Goal: Task Accomplishment & Management: Complete application form

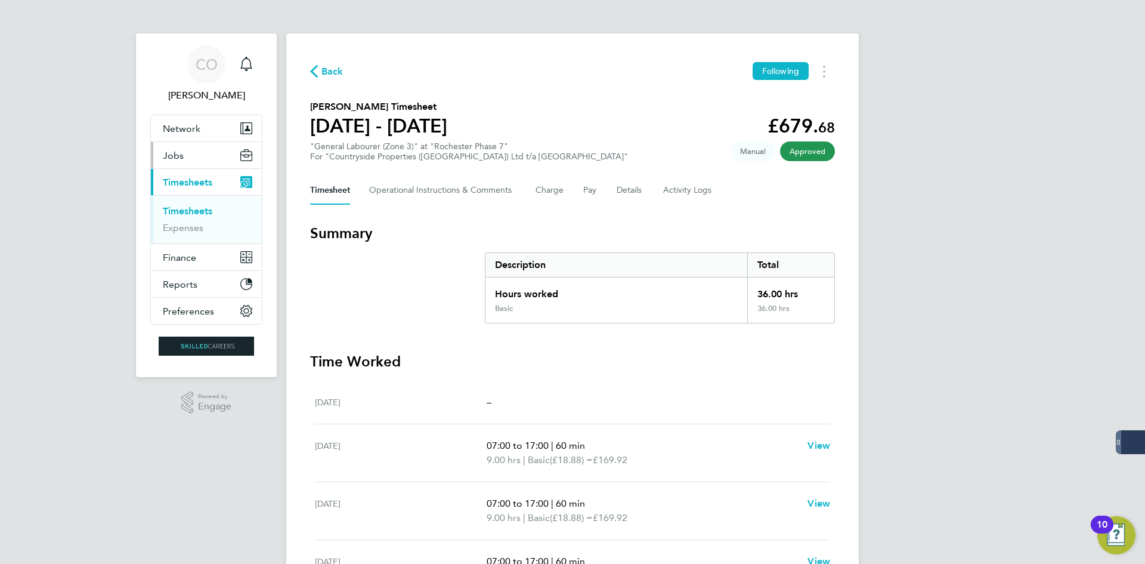
click at [185, 160] on button "Jobs" at bounding box center [206, 155] width 111 height 26
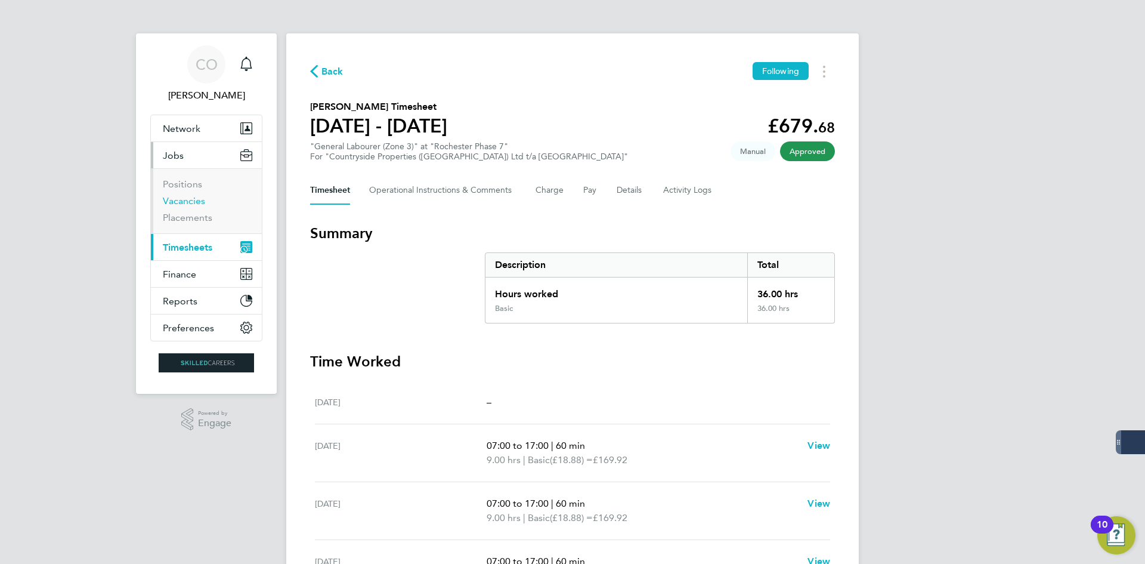
click at [185, 198] on link "Vacancies" at bounding box center [184, 200] width 42 height 11
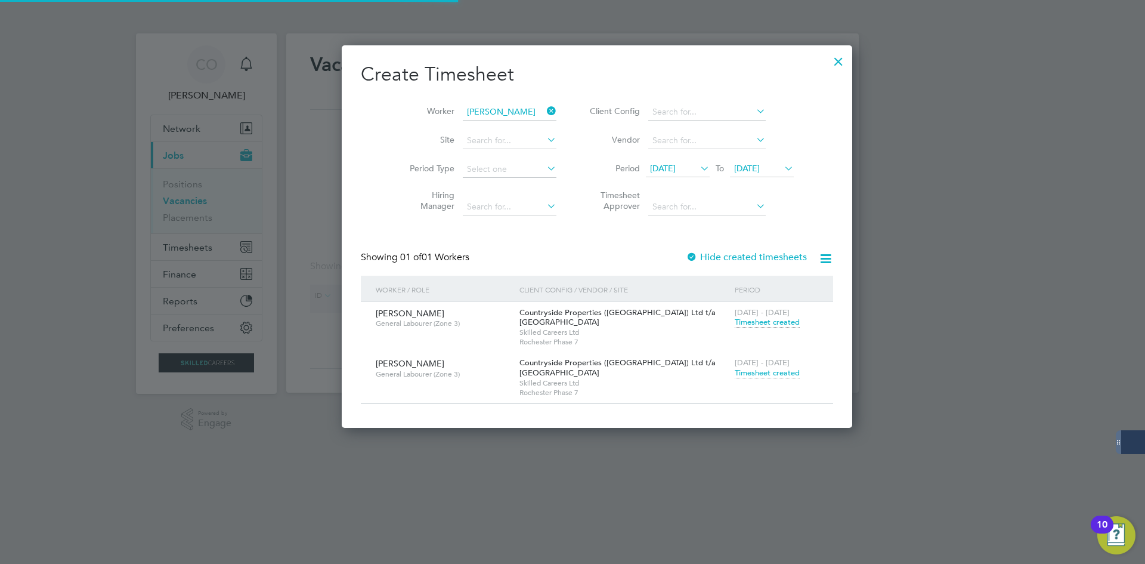
scroll to position [383, 462]
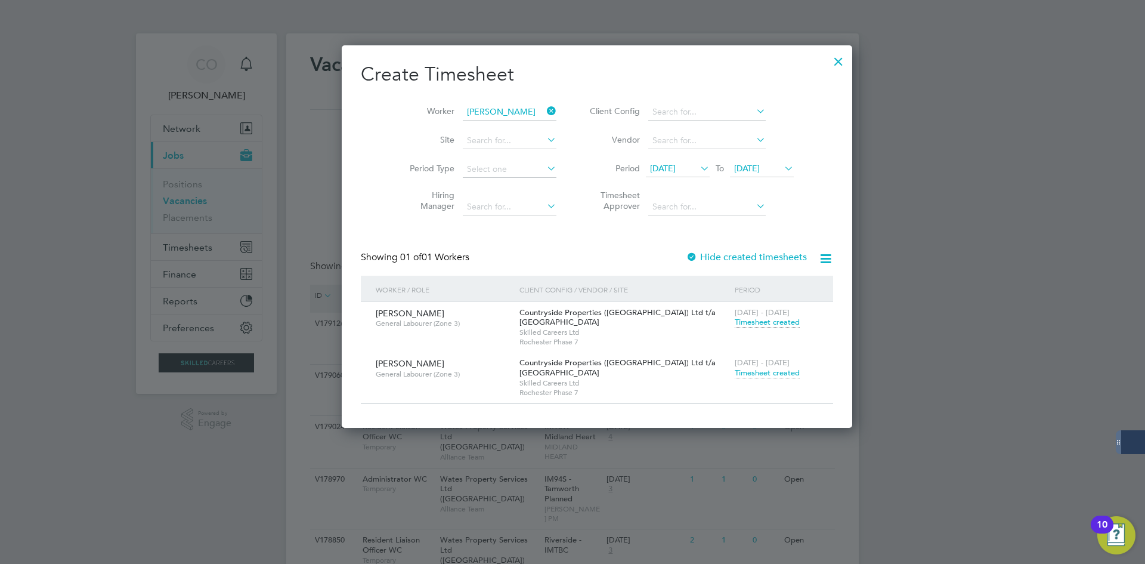
click at [545, 109] on icon at bounding box center [545, 111] width 0 height 17
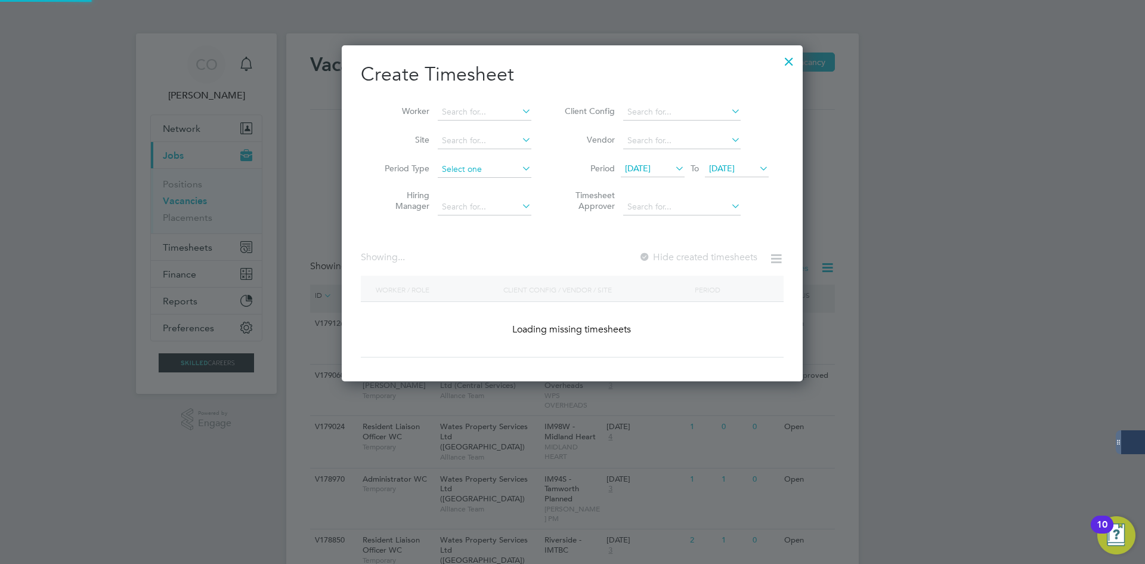
scroll to position [2080, 462]
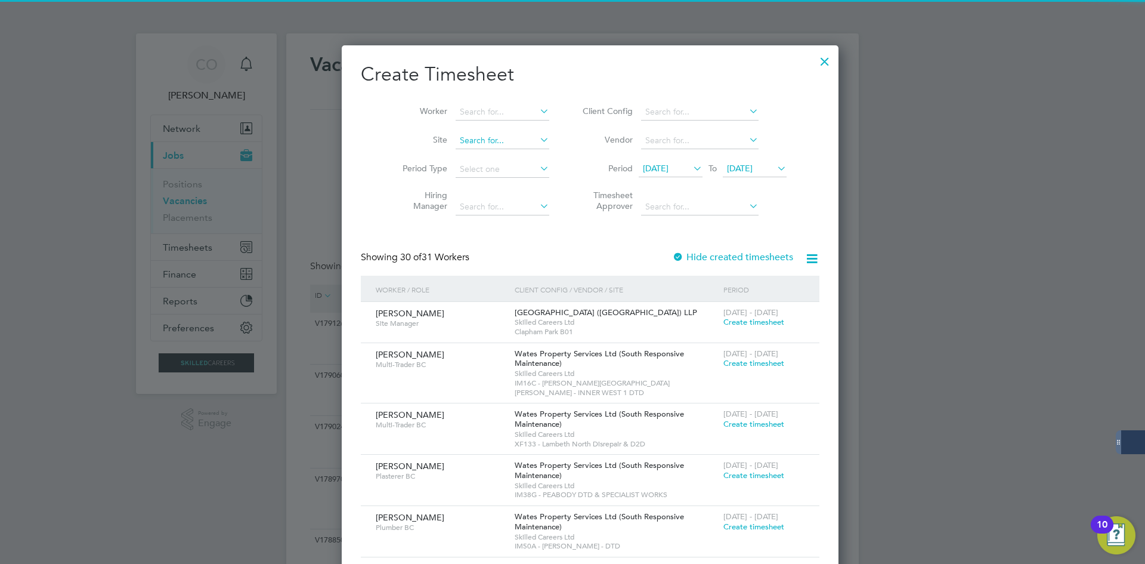
click at [456, 140] on input at bounding box center [503, 140] width 94 height 17
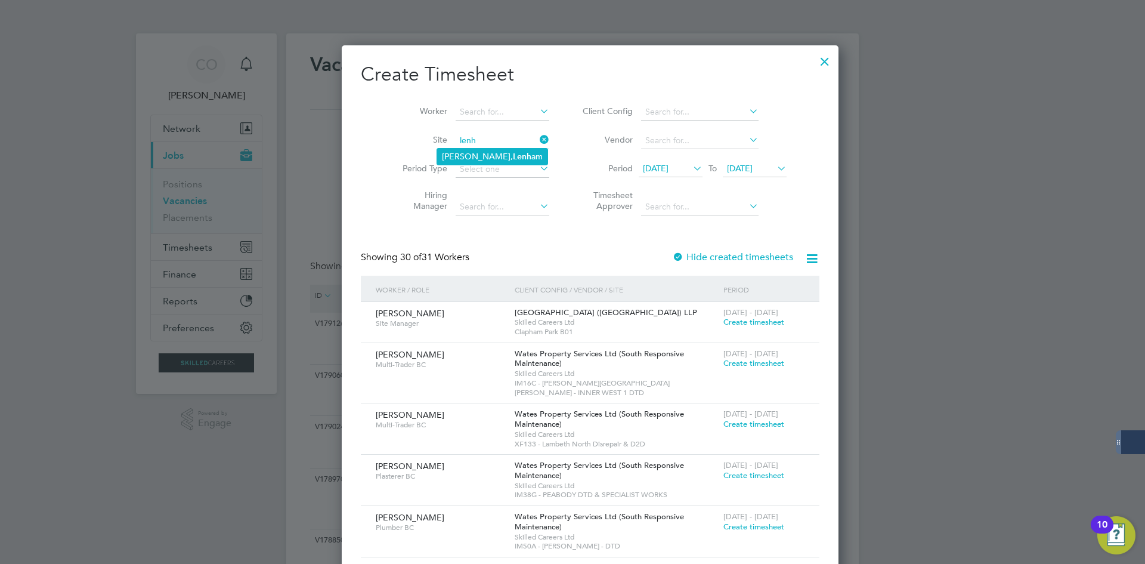
click at [478, 160] on li "Morella Woods, Lenh am" at bounding box center [492, 157] width 110 height 16
type input "Morella Woods, Lenham"
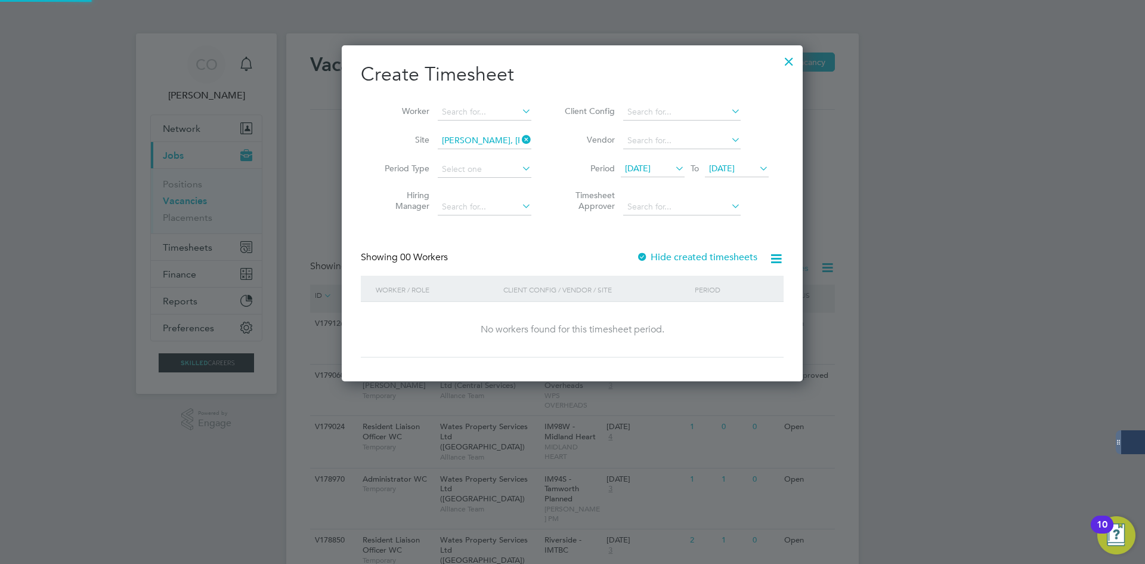
scroll to position [336, 462]
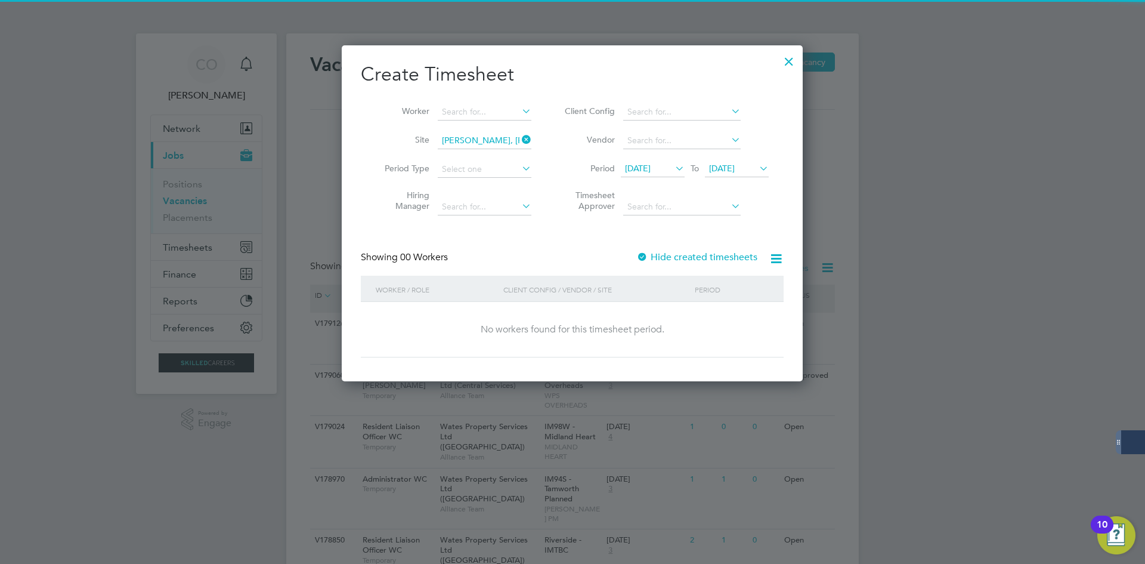
click at [657, 256] on label "Hide created timesheets" at bounding box center [697, 257] width 121 height 12
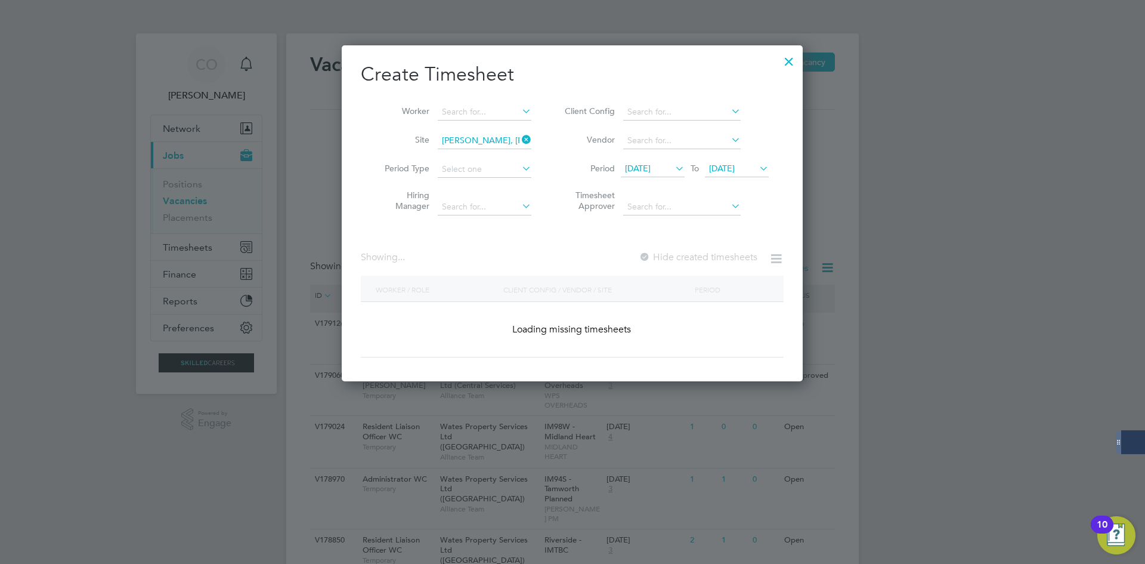
scroll to position [444, 462]
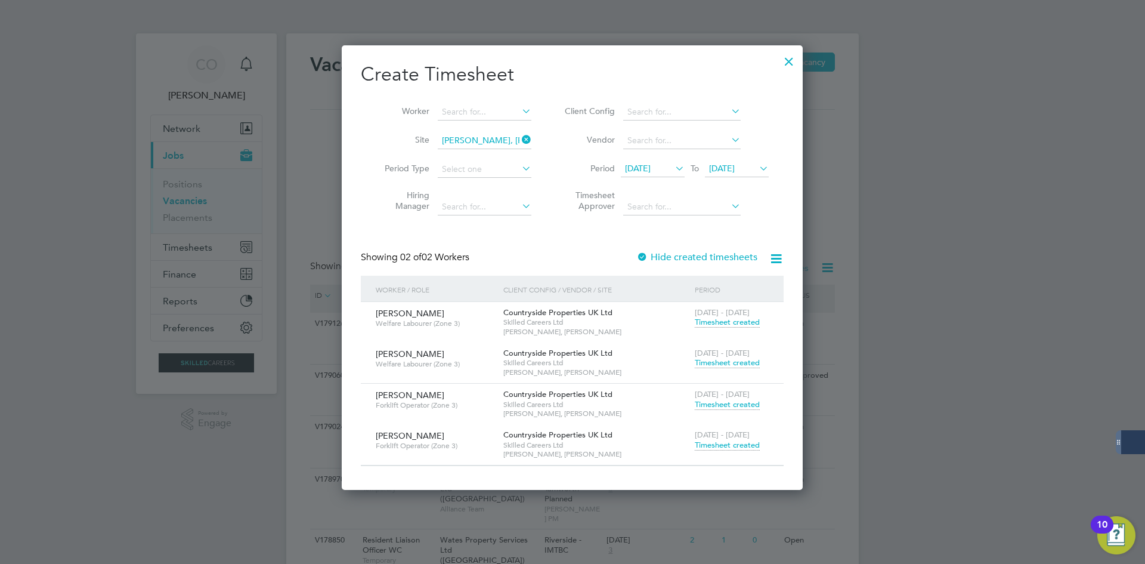
click at [657, 256] on label "Hide created timesheets" at bounding box center [697, 257] width 121 height 12
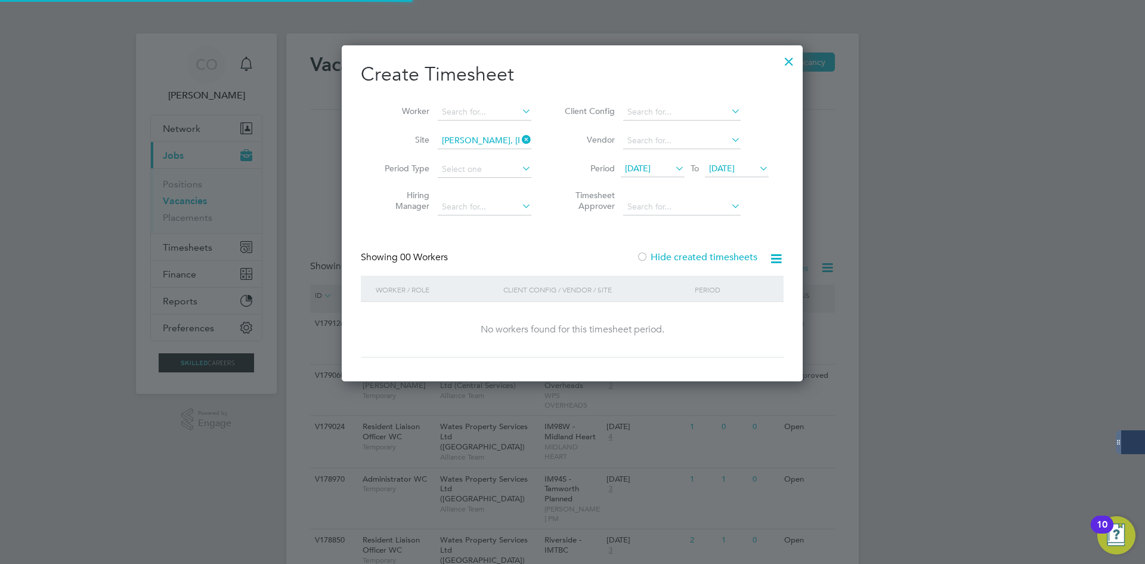
scroll to position [336, 462]
click at [657, 256] on label "Hide created timesheets" at bounding box center [697, 257] width 121 height 12
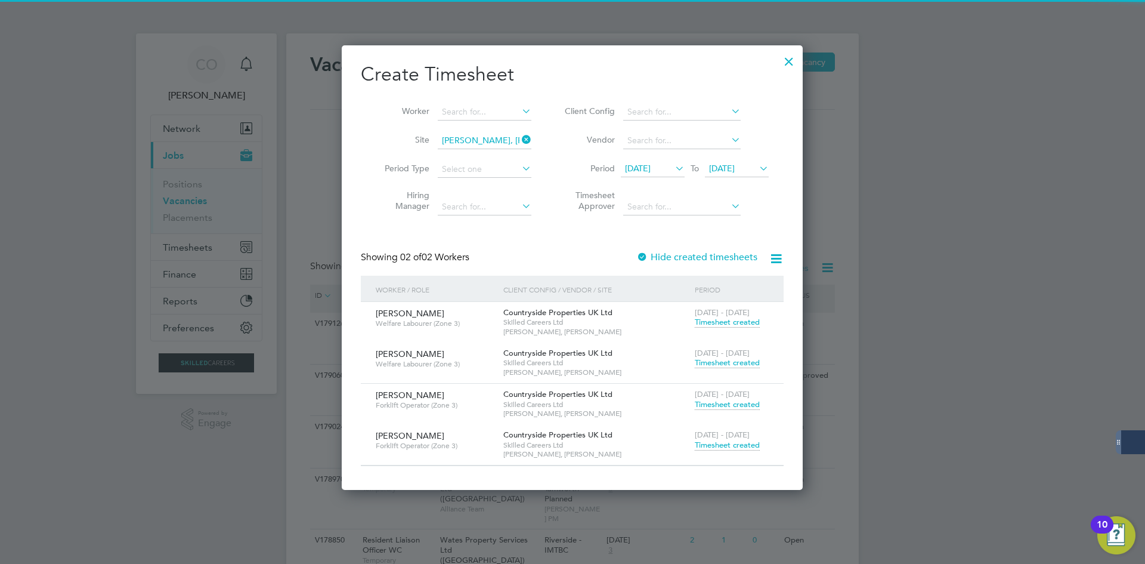
scroll to position [6, 6]
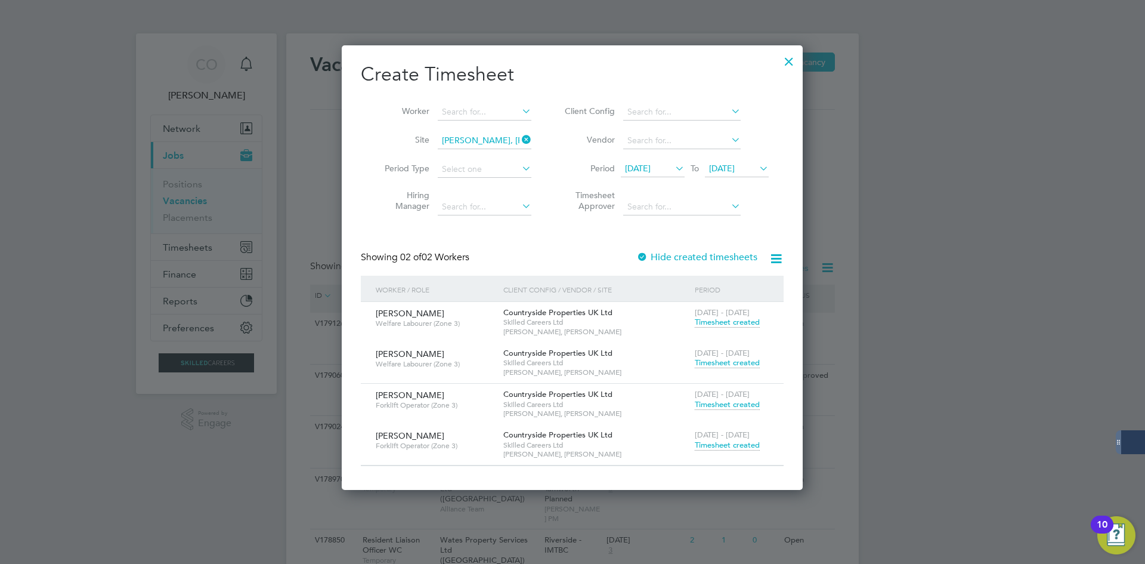
click at [678, 255] on label "Hide created timesheets" at bounding box center [697, 257] width 121 height 12
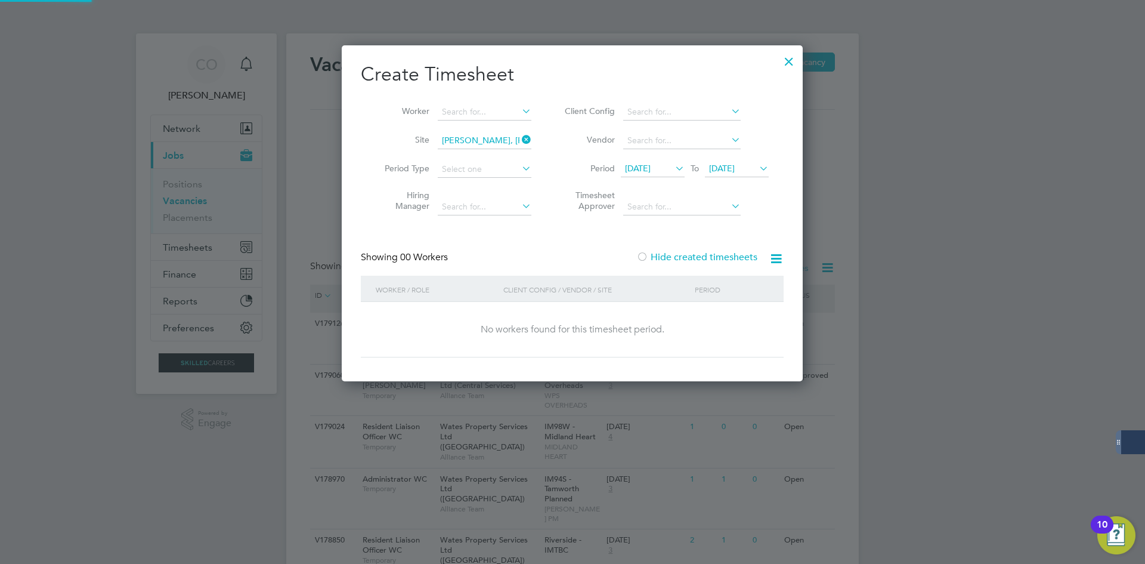
scroll to position [336, 462]
drag, startPoint x: 786, startPoint y: 61, endPoint x: 762, endPoint y: 70, distance: 25.5
click at [786, 61] on div at bounding box center [789, 58] width 21 height 21
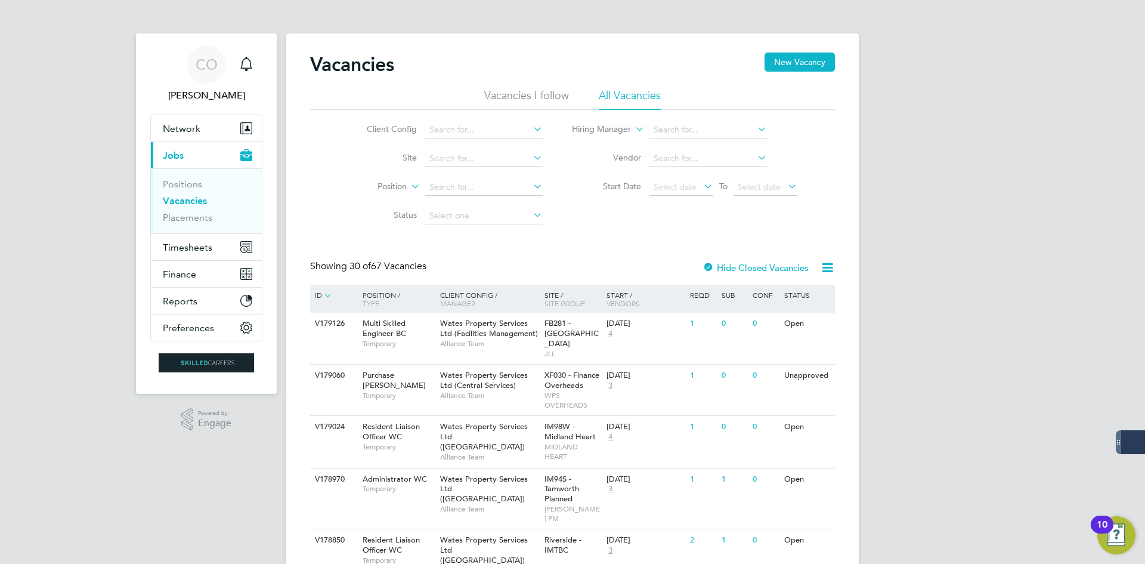
click at [183, 202] on link "Vacancies" at bounding box center [185, 200] width 44 height 11
click at [449, 159] on input at bounding box center [484, 158] width 118 height 17
click at [456, 155] on input at bounding box center [484, 158] width 118 height 17
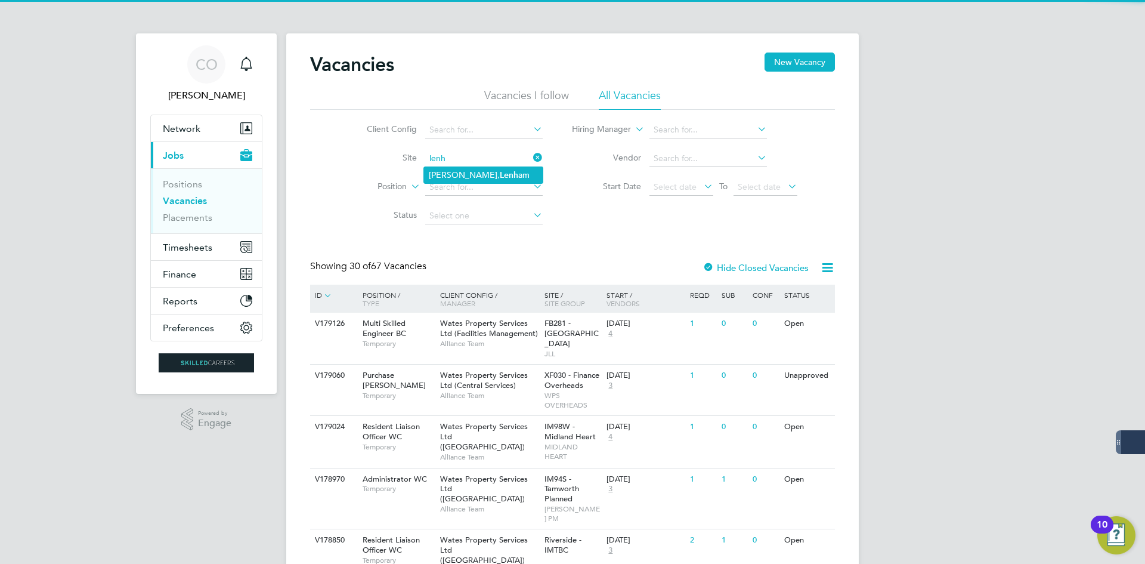
click at [471, 169] on li "Morella Woods, Lenh am" at bounding box center [483, 175] width 119 height 16
type input "Morella Woods, Lenham"
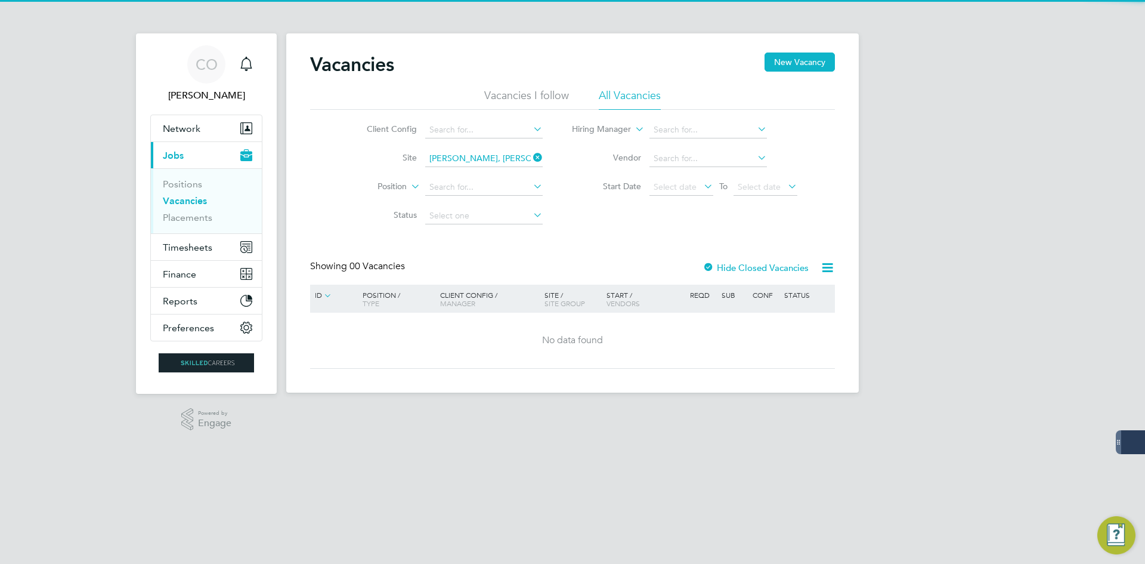
click at [731, 269] on label "Hide Closed Vacancies" at bounding box center [756, 267] width 106 height 11
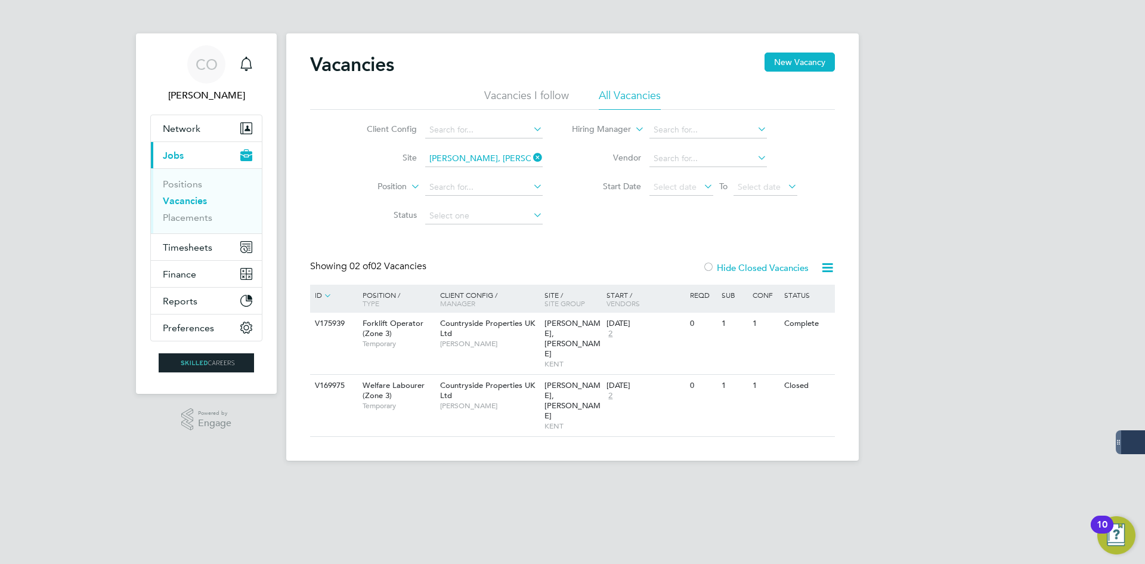
click at [725, 267] on label "Hide Closed Vacancies" at bounding box center [756, 267] width 106 height 11
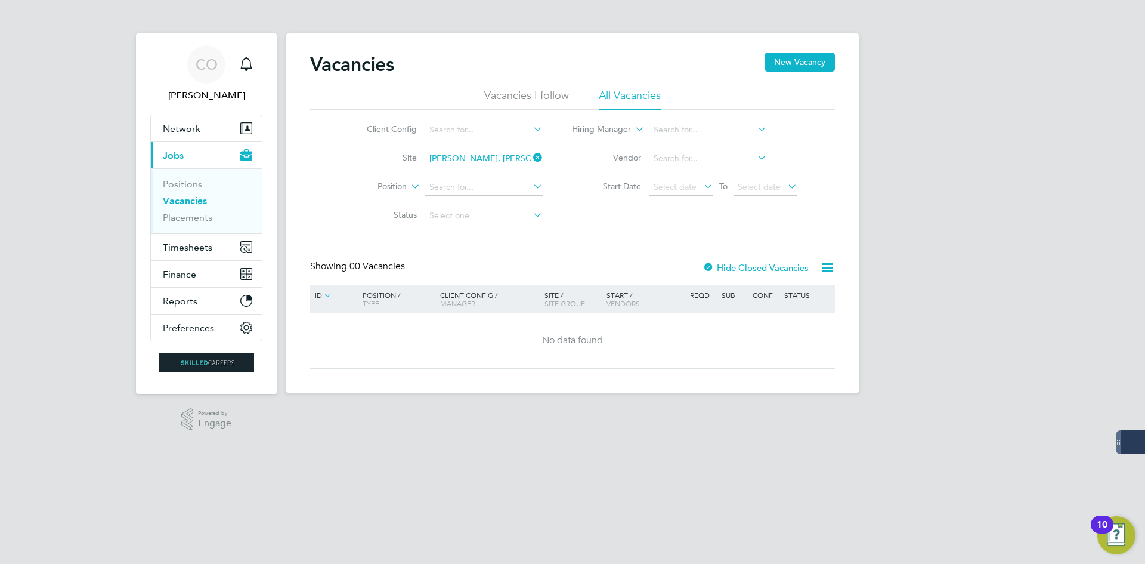
click at [531, 158] on icon at bounding box center [531, 157] width 0 height 17
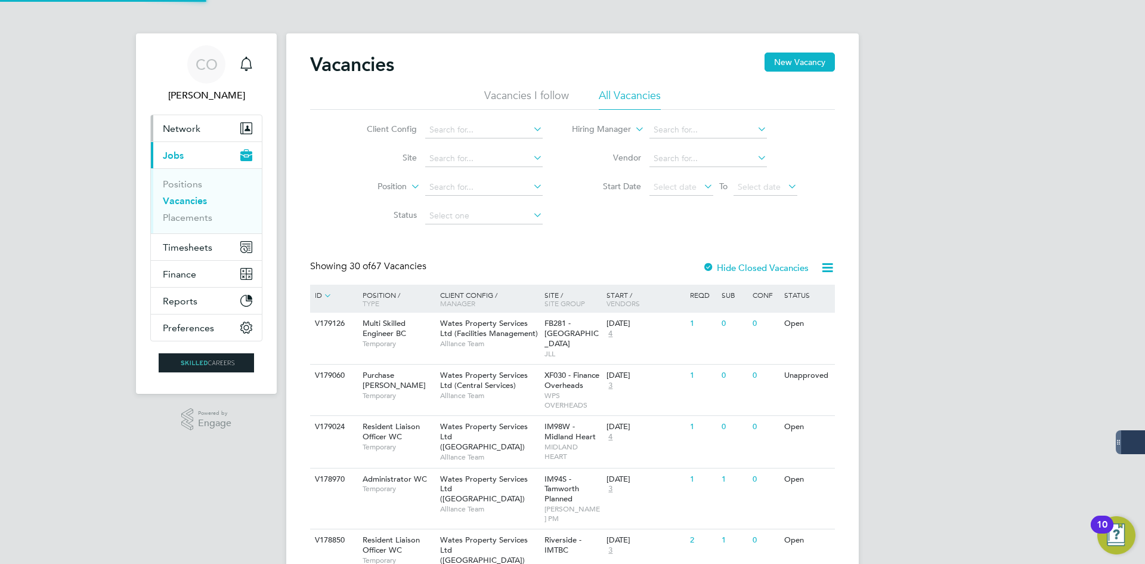
click at [189, 132] on span "Network" at bounding box center [182, 128] width 38 height 11
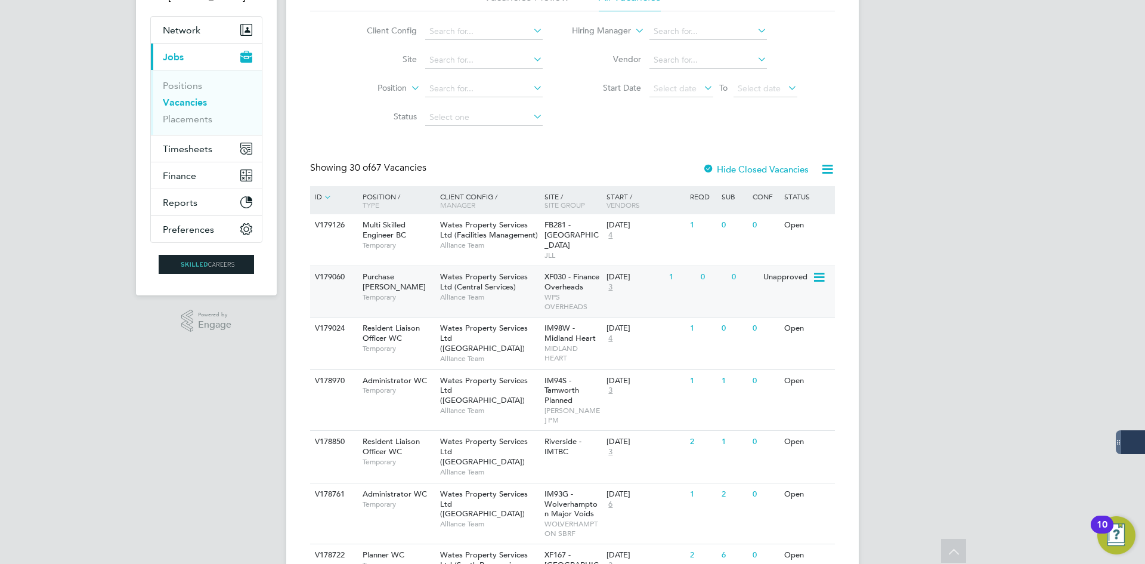
scroll to position [119, 0]
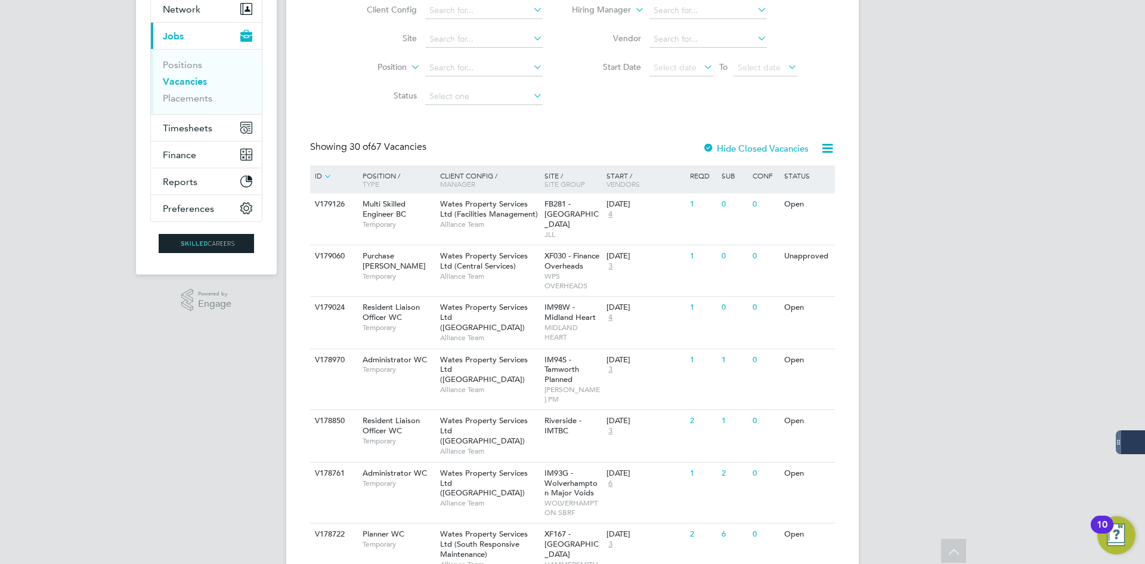
click at [328, 177] on icon at bounding box center [327, 175] width 11 height 11
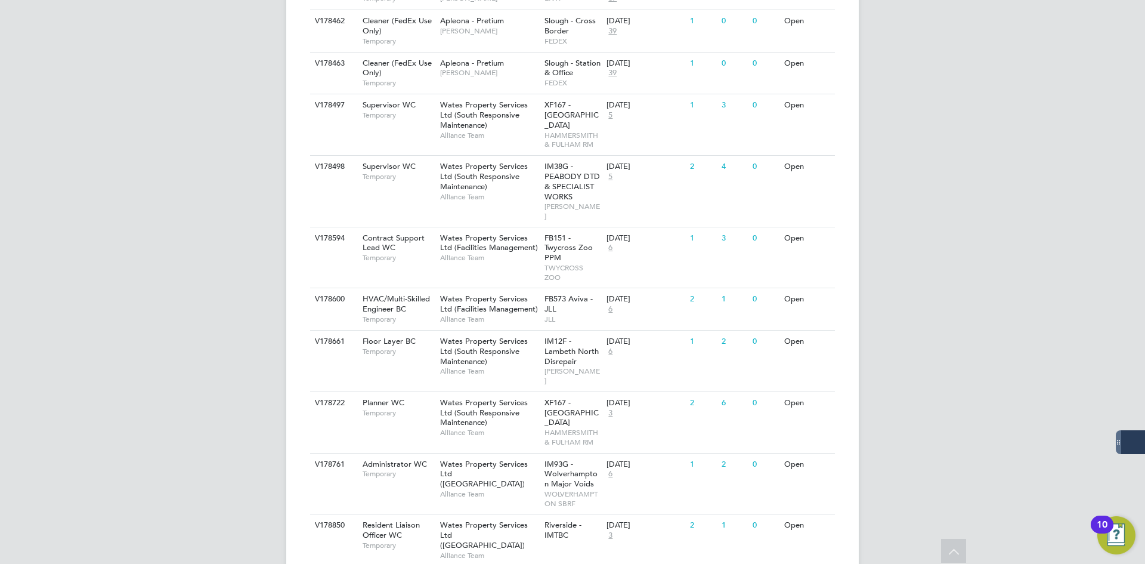
scroll to position [1506, 0]
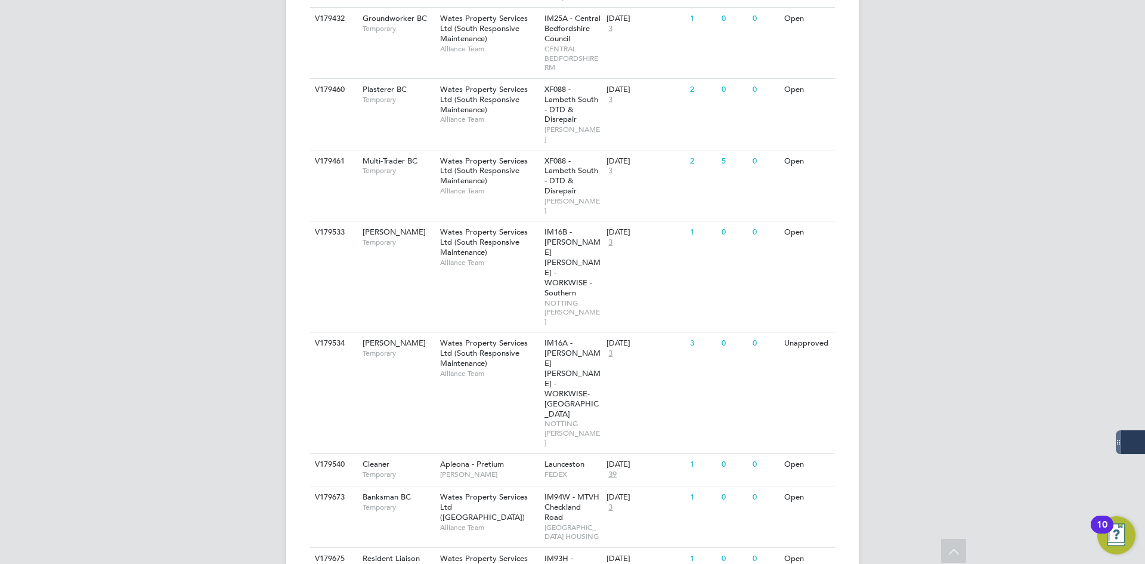
scroll to position [3177, 0]
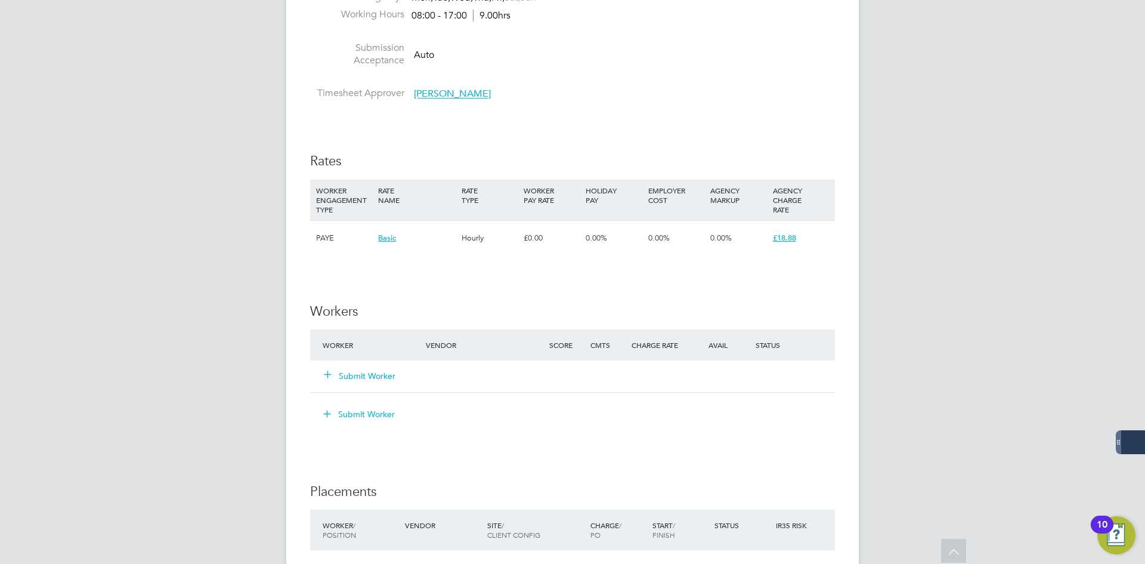
click at [366, 372] on button "Submit Worker" at bounding box center [361, 376] width 72 height 12
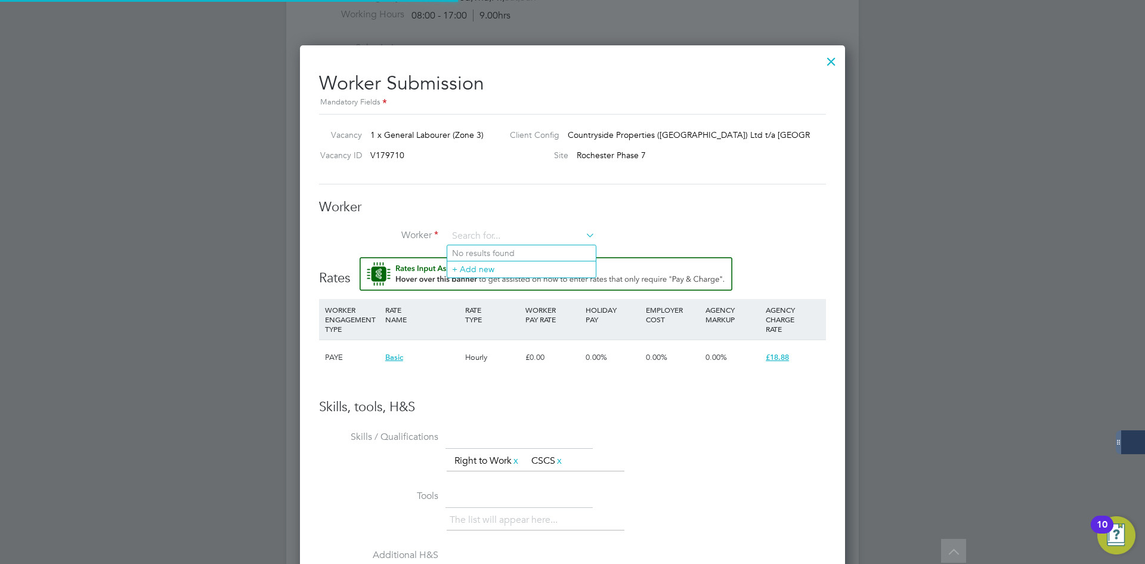
scroll to position [737, 546]
click at [481, 236] on input at bounding box center [521, 236] width 147 height 18
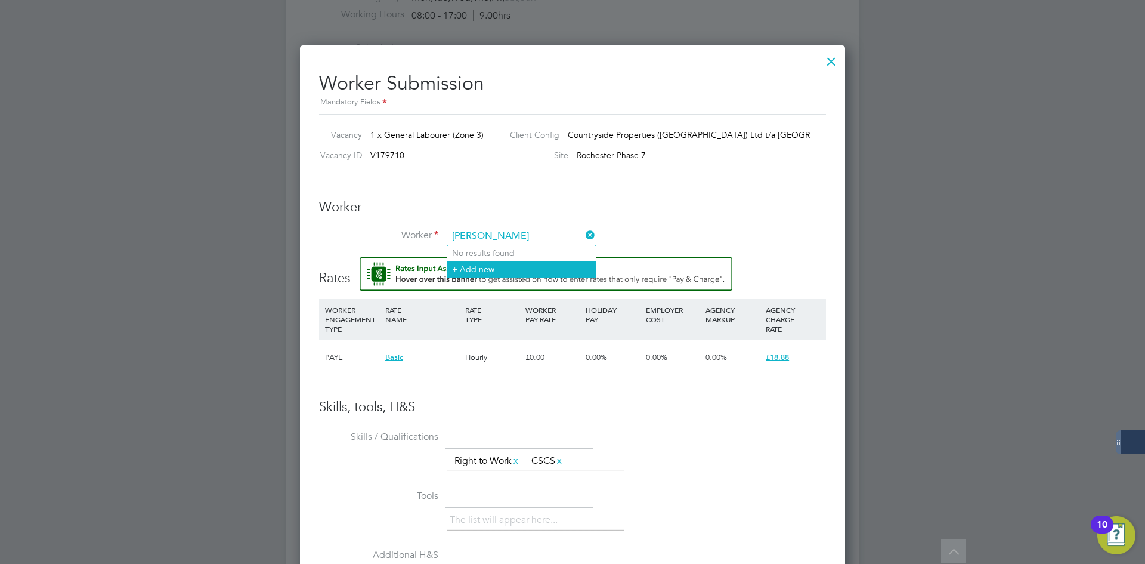
type input "[PERSON_NAME]"
click at [511, 265] on li "+ Add new" at bounding box center [521, 269] width 149 height 16
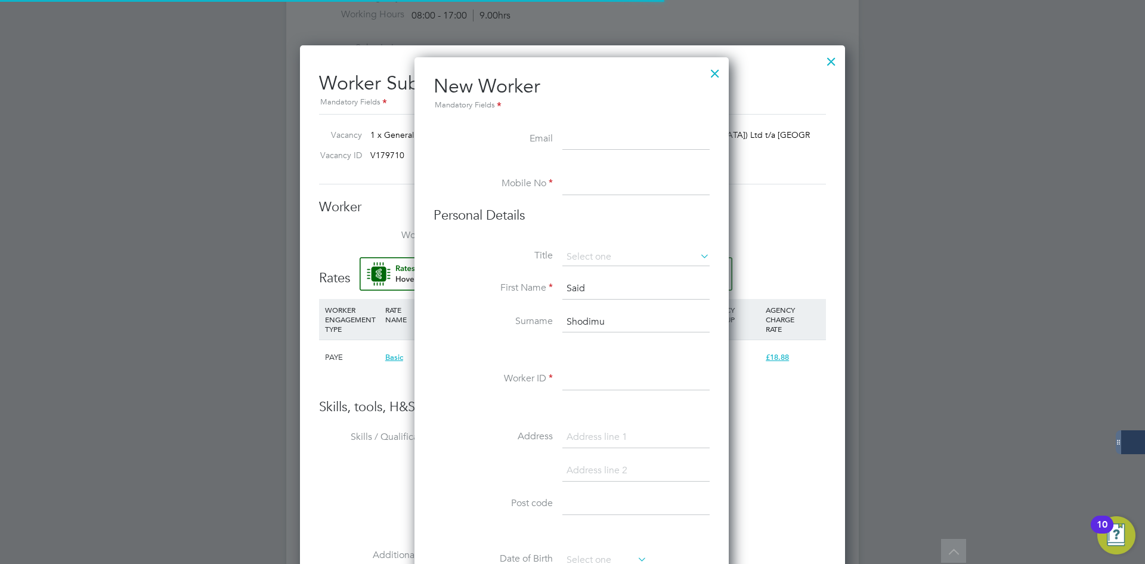
scroll to position [1015, 316]
paste input "[EMAIL_ADDRESS][DOMAIN_NAME]"
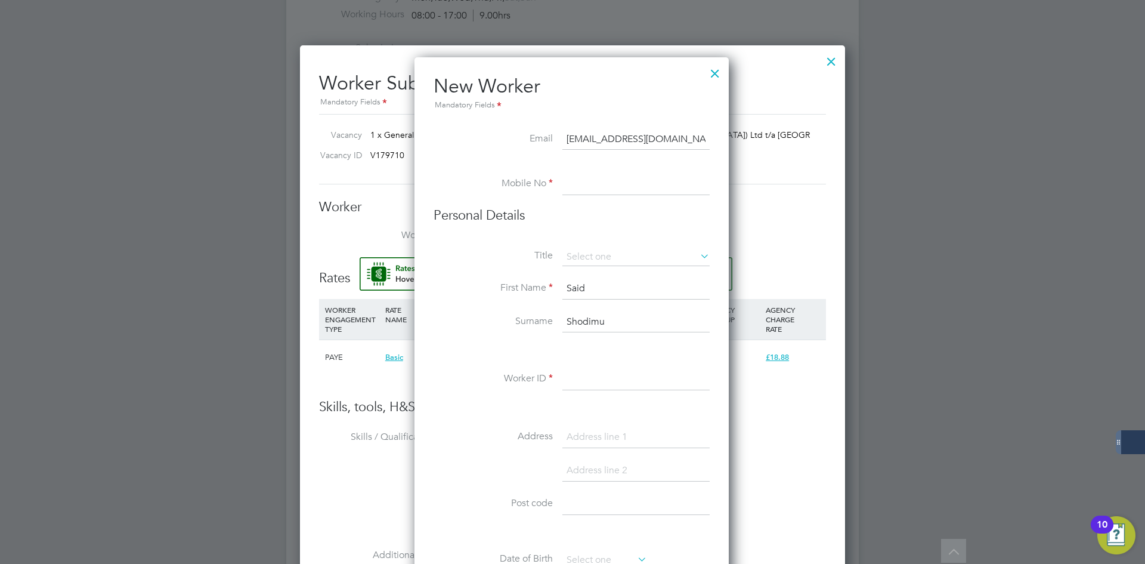
type input "[EMAIL_ADDRESS][DOMAIN_NAME]"
click at [573, 189] on input at bounding box center [636, 184] width 147 height 21
paste input "07445 985886"
type input "07445 985886"
click at [591, 252] on input at bounding box center [636, 257] width 147 height 18
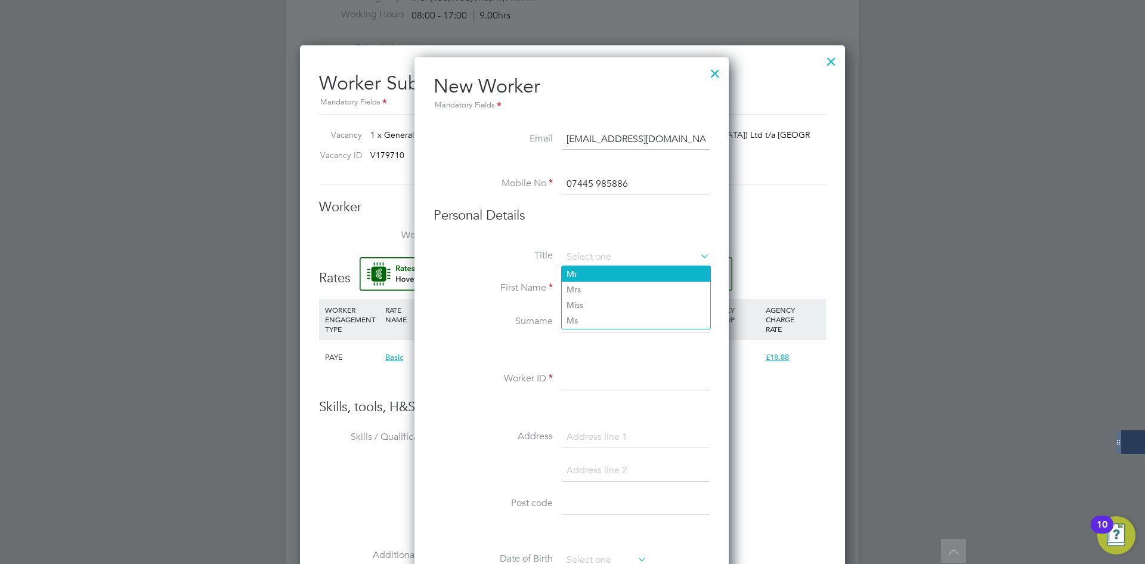
click at [595, 274] on li "Mr" at bounding box center [636, 274] width 149 height 16
type input "Mr"
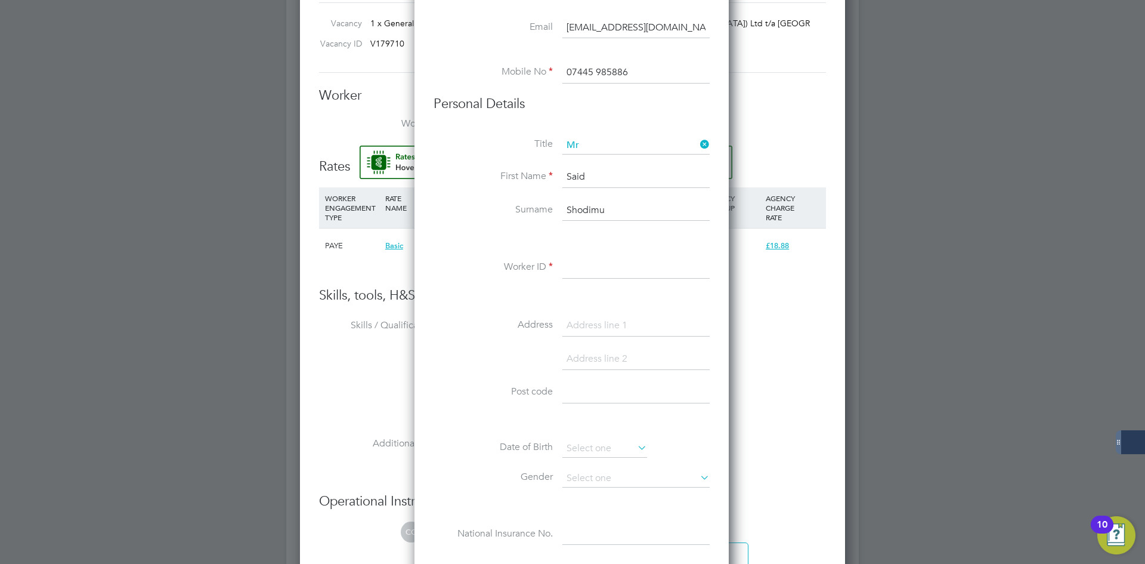
scroll to position [776, 0]
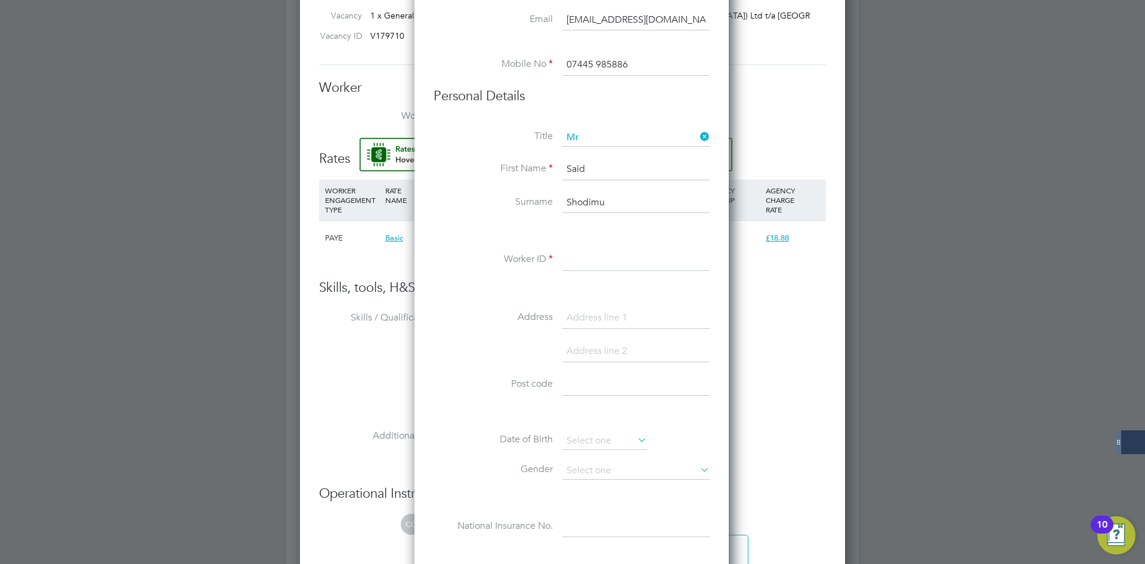
drag, startPoint x: 586, startPoint y: 266, endPoint x: 441, endPoint y: 192, distance: 163.0
click at [586, 266] on input at bounding box center [636, 259] width 147 height 21
click at [574, 256] on input at bounding box center [636, 259] width 147 height 21
paste input "504698"
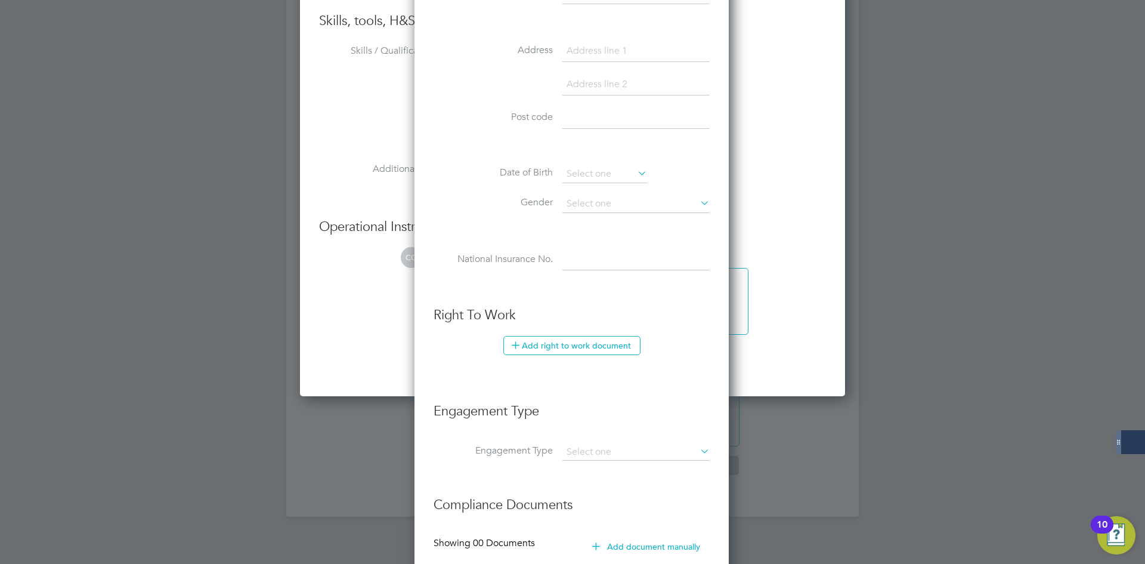
scroll to position [1074, 0]
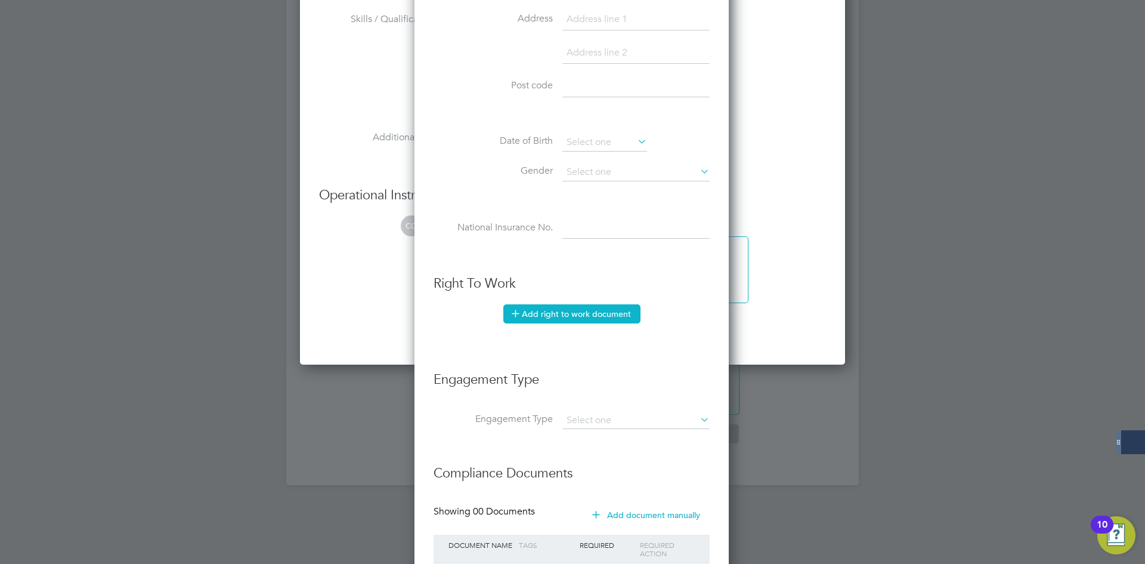
type input "504698"
click at [555, 318] on button "Add right to work document" at bounding box center [572, 313] width 137 height 19
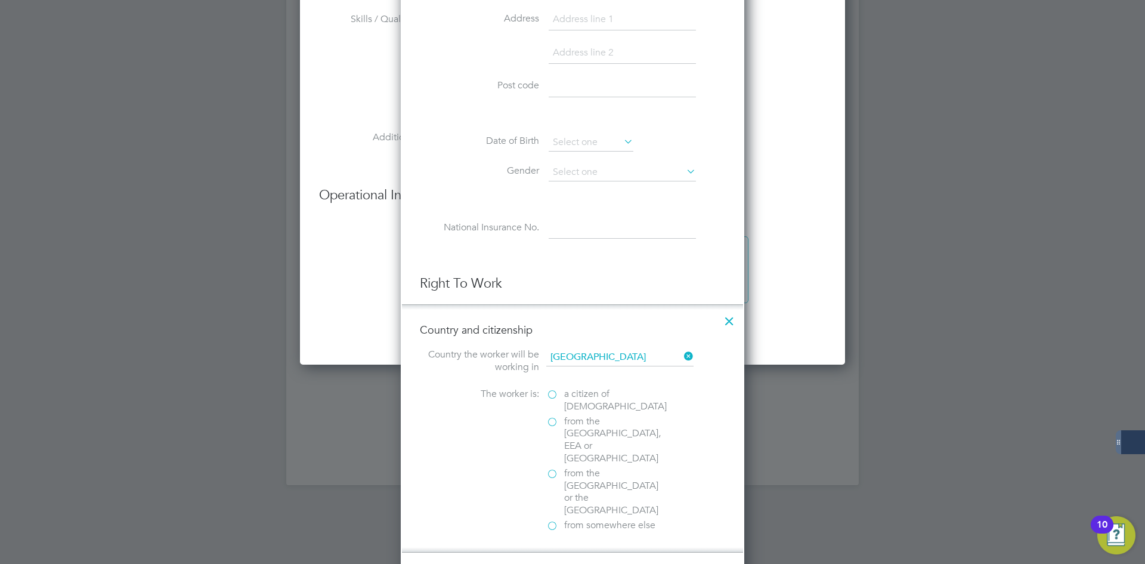
scroll to position [1195, 344]
click at [560, 394] on label "a citizen of [DEMOGRAPHIC_DATA]" at bounding box center [605, 400] width 119 height 25
click at [0, 0] on input "a citizen of [DEMOGRAPHIC_DATA]" at bounding box center [0, 0] width 0 height 0
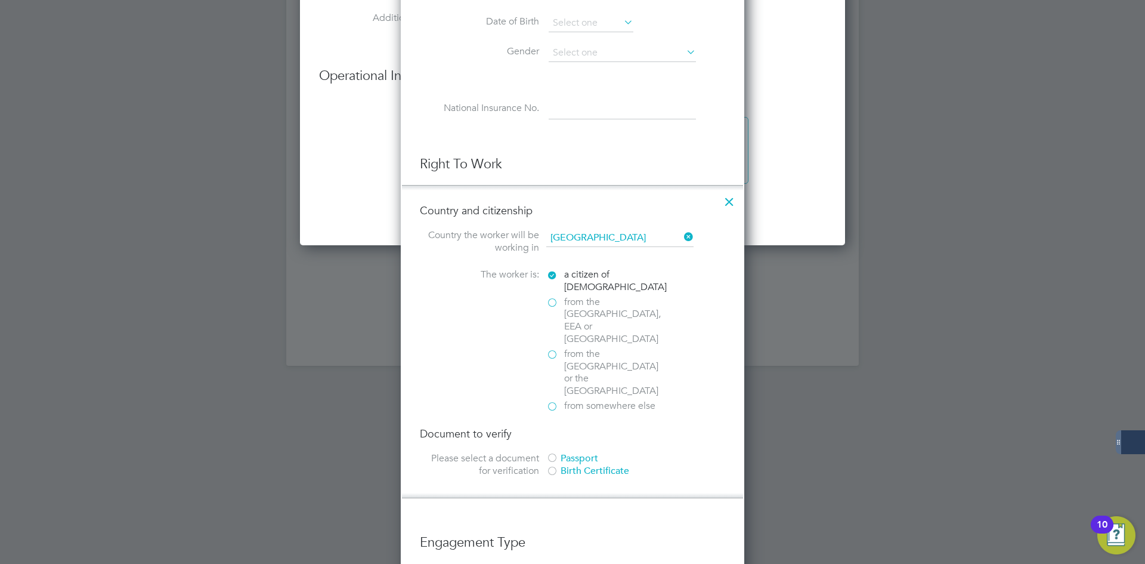
click at [554, 453] on div at bounding box center [552, 459] width 12 height 12
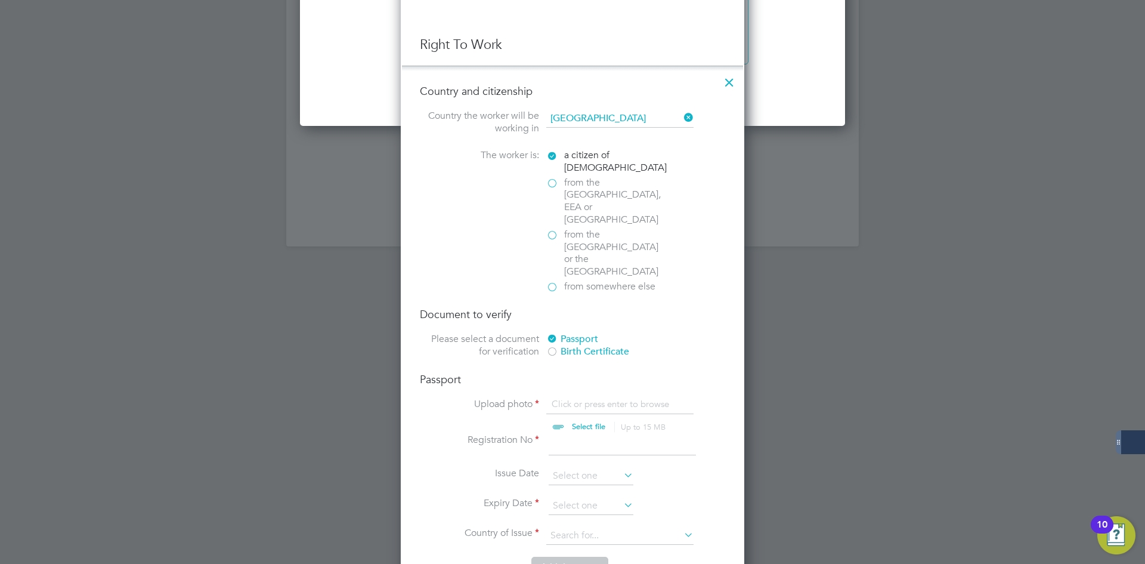
click at [563, 398] on input "file" at bounding box center [599, 416] width 187 height 36
type input "C:\fakepath\UK Passport.jpg"
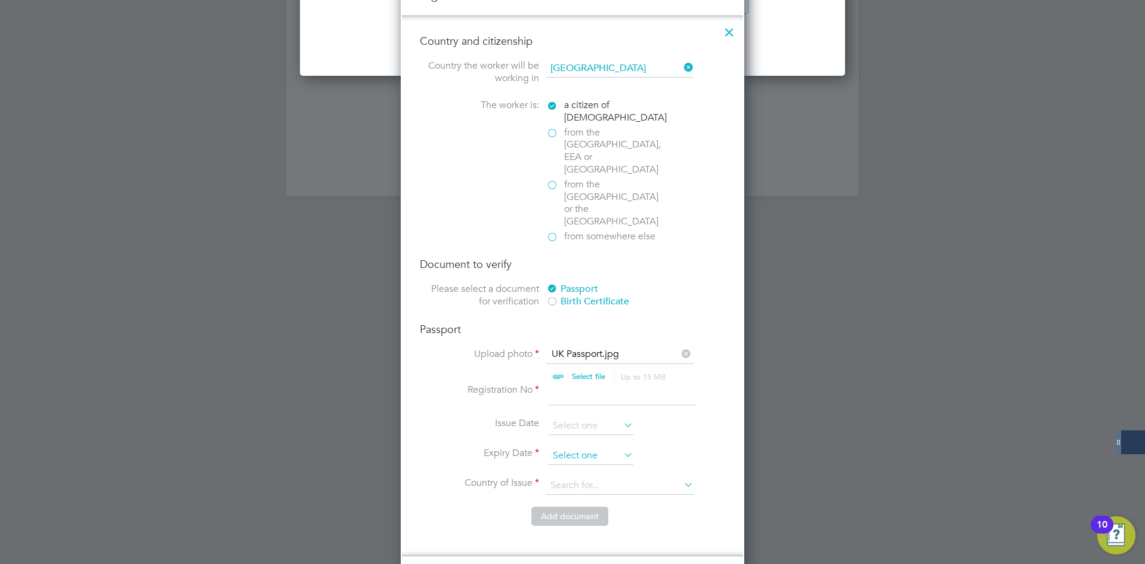
scroll to position [1432, 0]
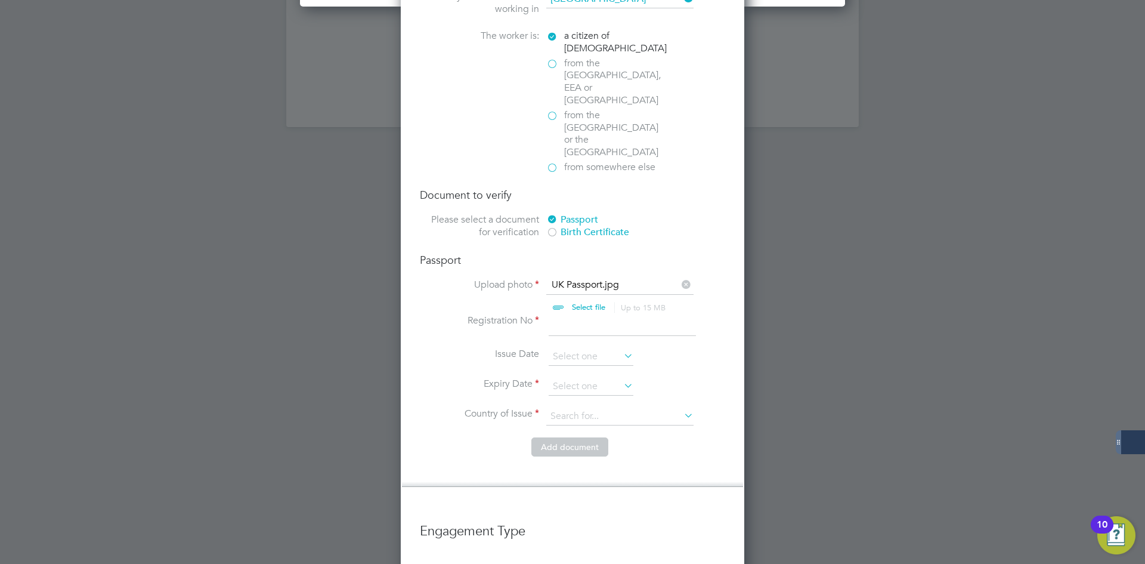
click at [563, 314] on input at bounding box center [622, 324] width 147 height 21
click at [560, 348] on input at bounding box center [591, 357] width 85 height 18
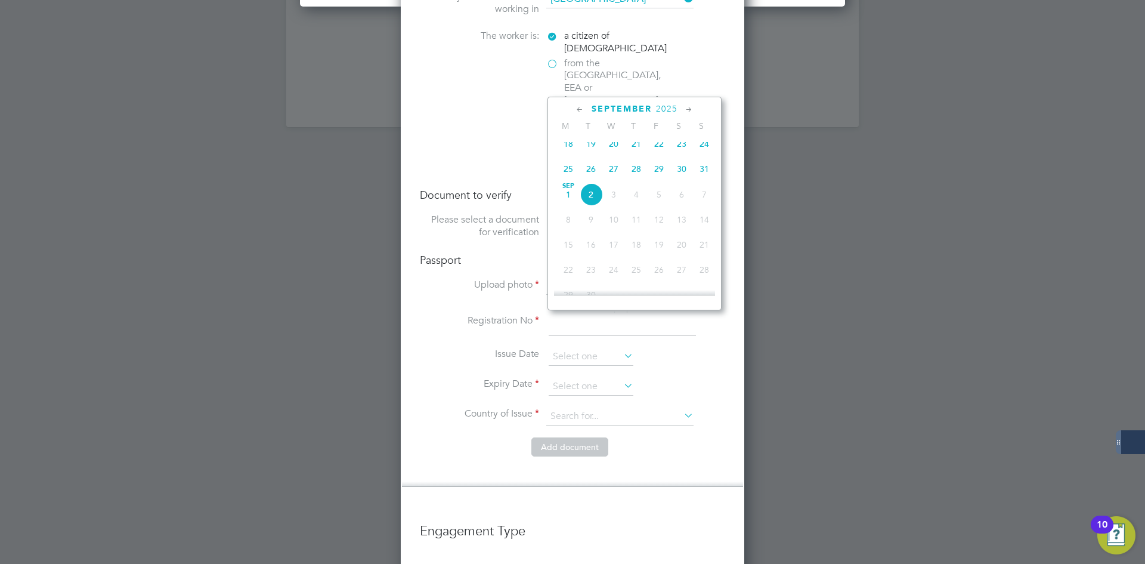
drag, startPoint x: 474, startPoint y: 306, endPoint x: 574, endPoint y: 361, distance: 114.3
click at [475, 314] on li "Registration No" at bounding box center [572, 330] width 305 height 33
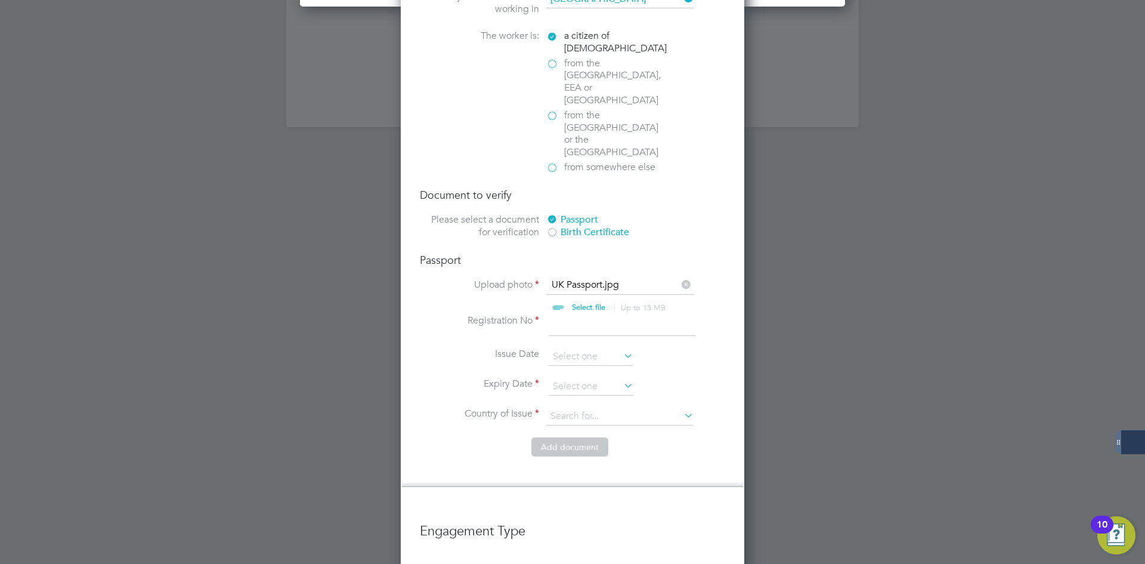
click at [570, 314] on input at bounding box center [622, 324] width 147 height 21
type input "125045073"
click at [567, 378] on input at bounding box center [591, 387] width 85 height 18
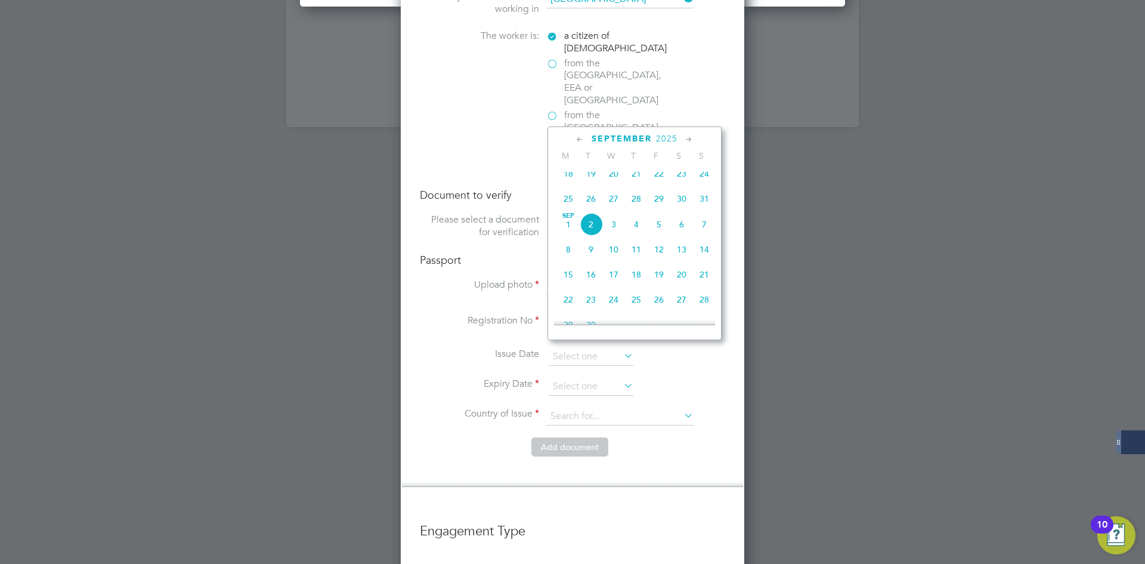
click at [663, 140] on span "2025" at bounding box center [666, 139] width 21 height 10
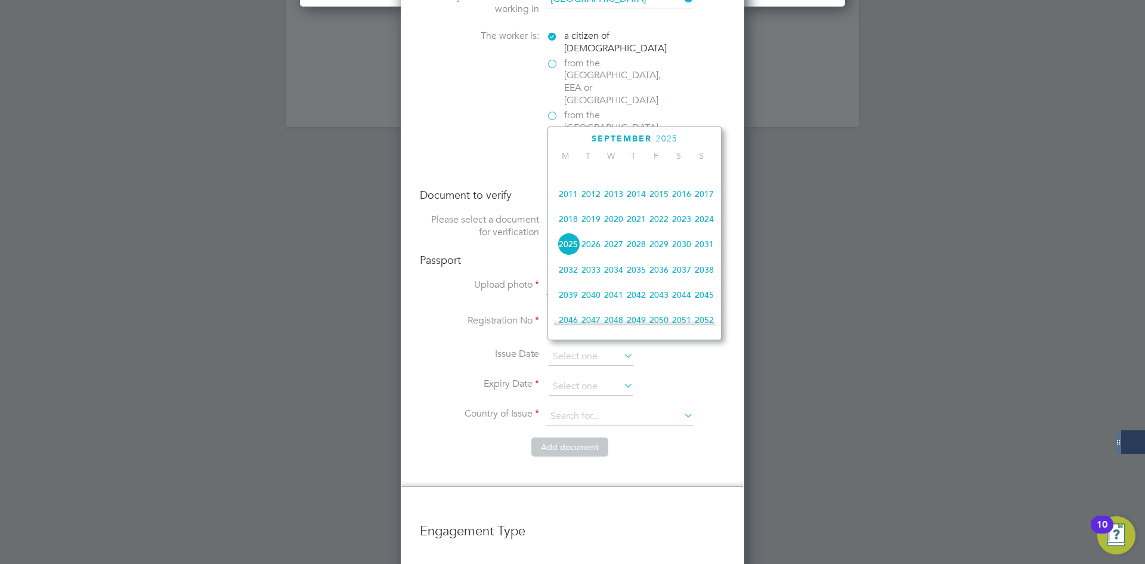
click at [705, 254] on span "2031" at bounding box center [704, 244] width 23 height 23
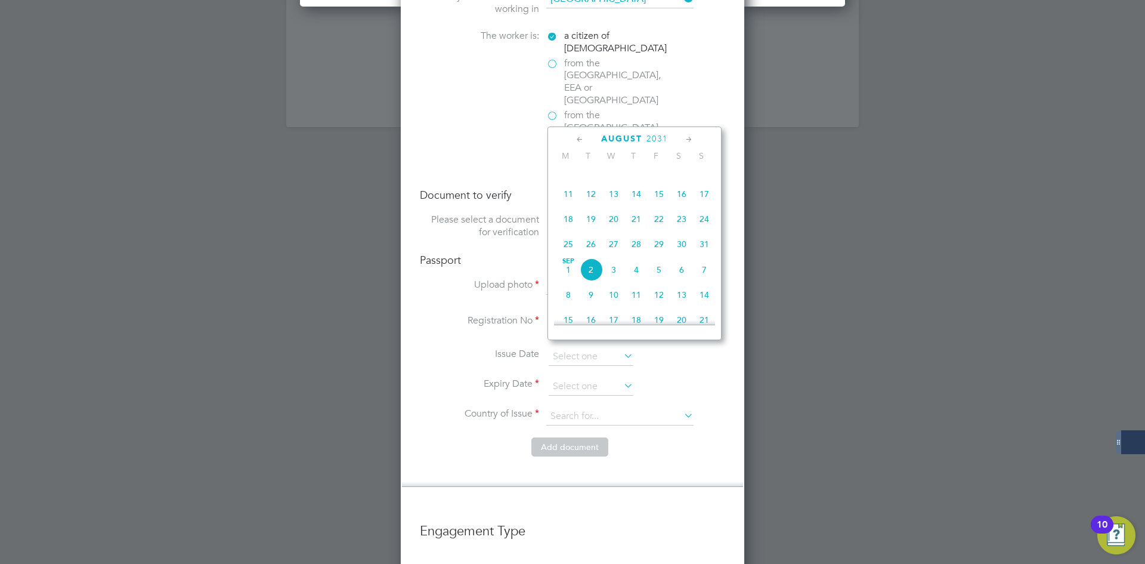
click at [579, 140] on icon at bounding box center [580, 139] width 11 height 13
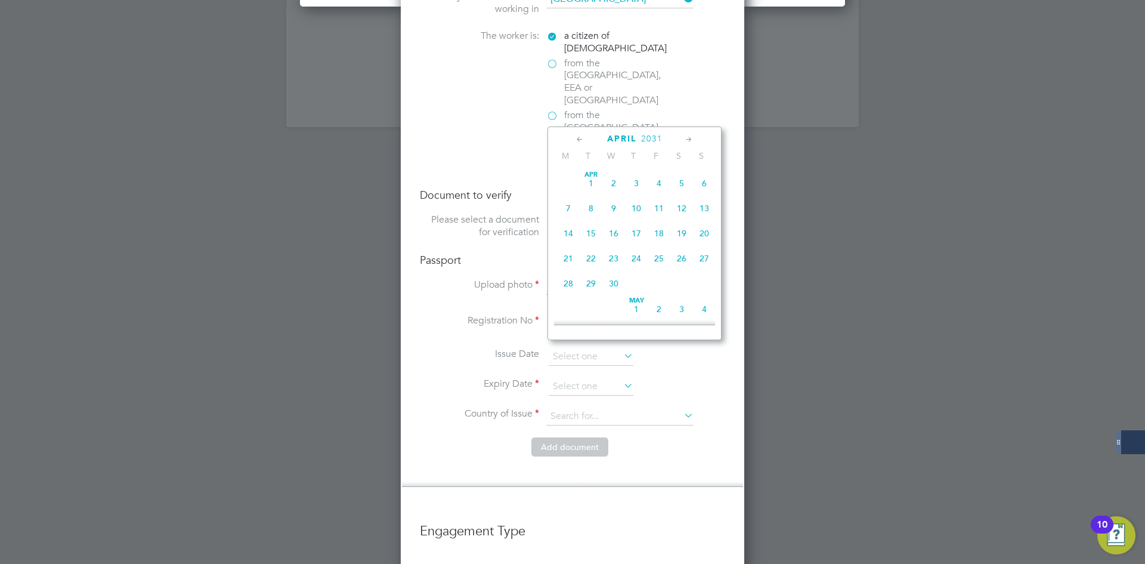
click at [579, 140] on icon at bounding box center [580, 139] width 11 height 13
click at [684, 135] on icon at bounding box center [689, 139] width 11 height 13
click at [563, 207] on span "7" at bounding box center [568, 204] width 23 height 23
type input "[DATE]"
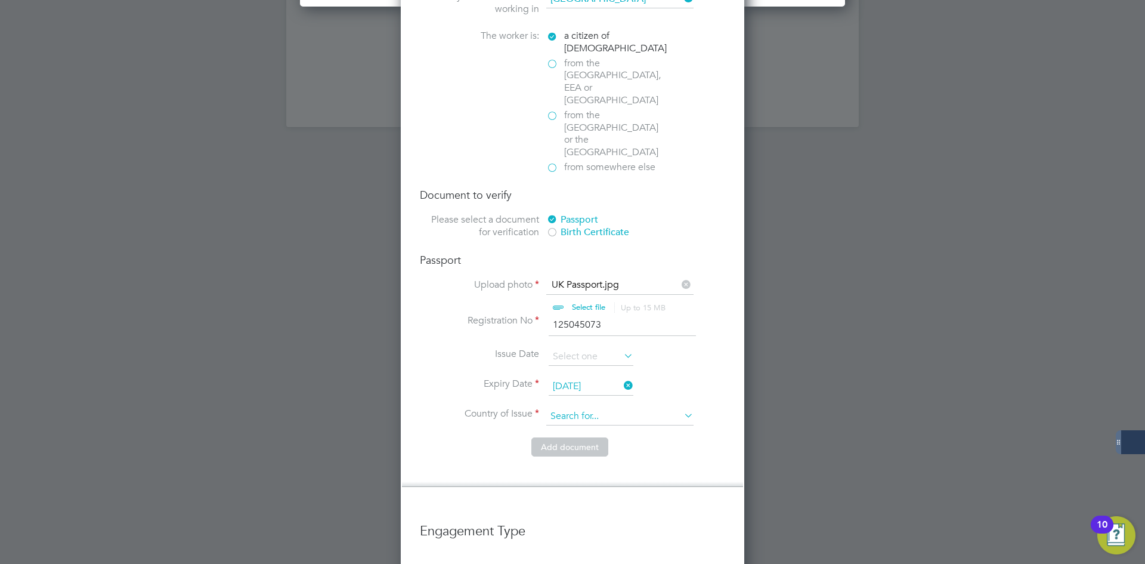
scroll to position [1491, 0]
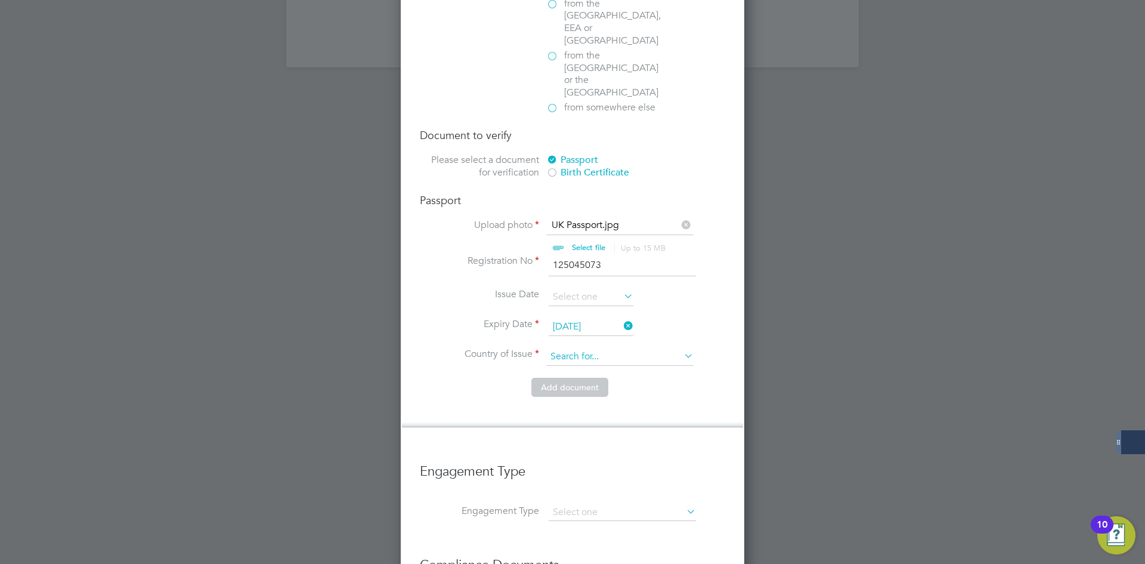
click at [563, 348] on input at bounding box center [619, 357] width 147 height 18
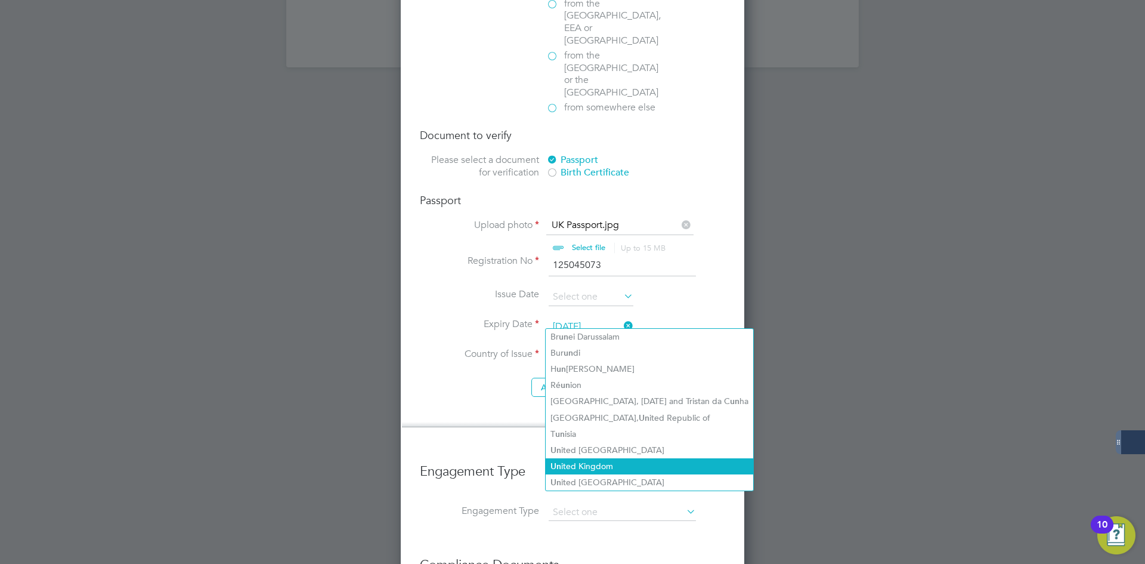
click at [580, 459] on li "Un ited Kingdom" at bounding box center [650, 466] width 208 height 16
type input "[GEOGRAPHIC_DATA]"
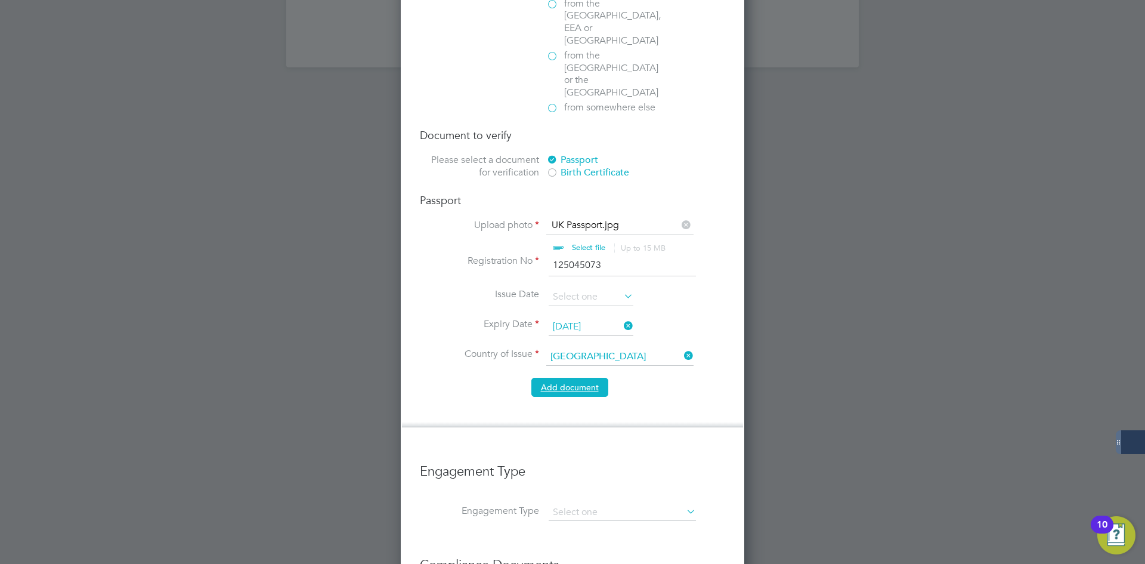
click at [567, 378] on button "Add document" at bounding box center [570, 387] width 77 height 19
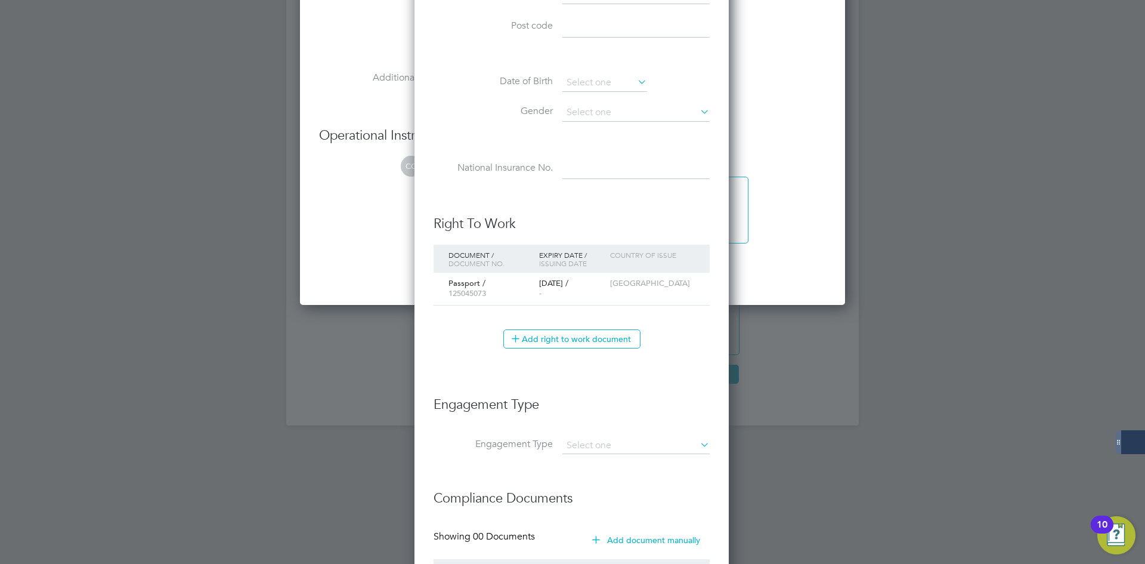
scroll to position [1249, 0]
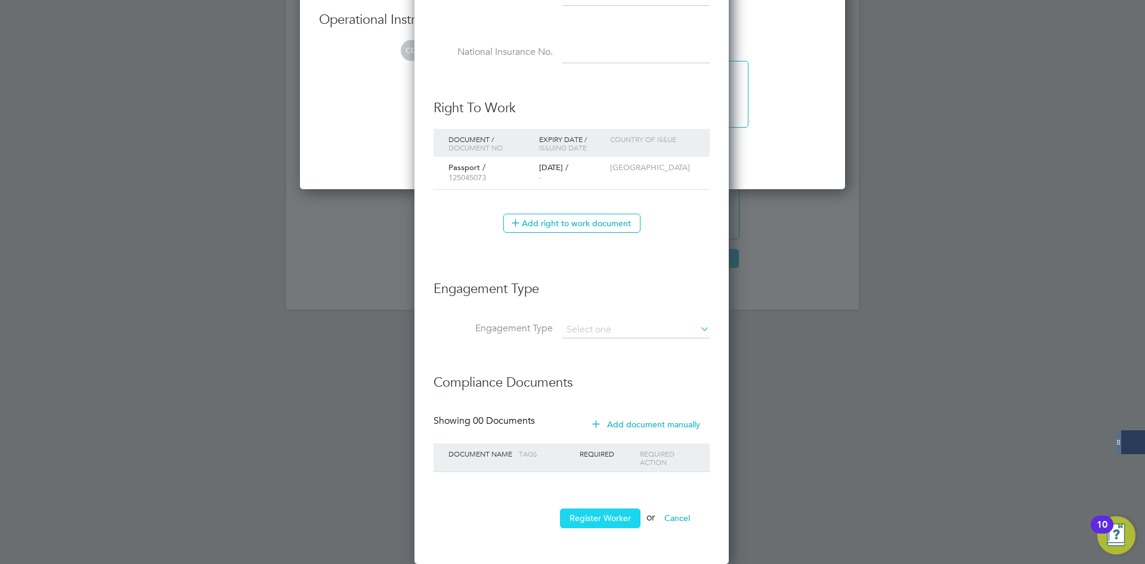
click at [587, 524] on button "Register Worker" at bounding box center [600, 517] width 81 height 19
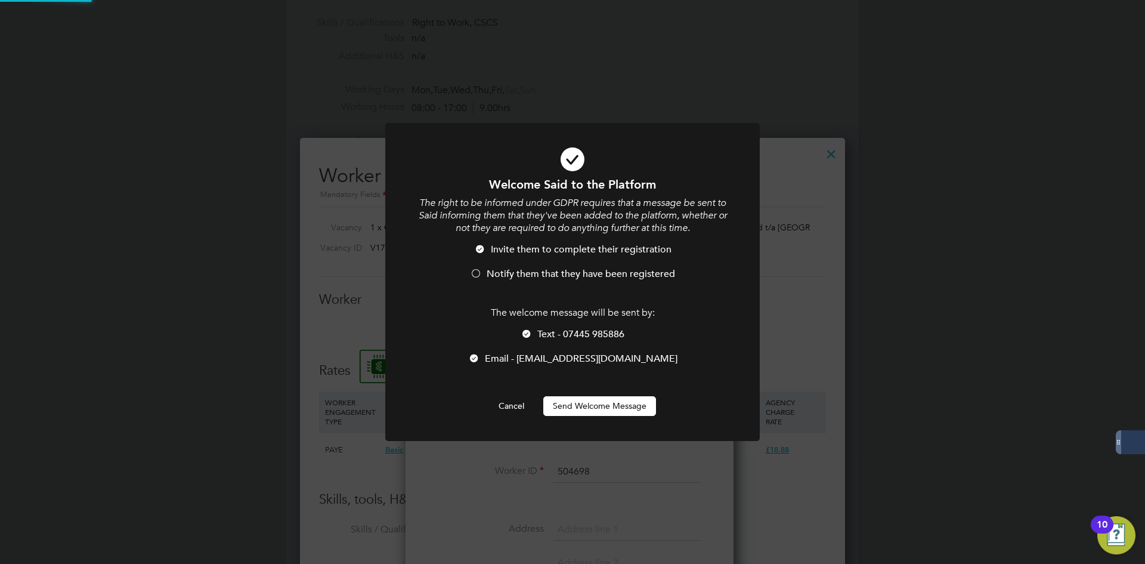
scroll to position [0, 0]
click at [572, 401] on button "Send Welcome Message" at bounding box center [599, 405] width 113 height 19
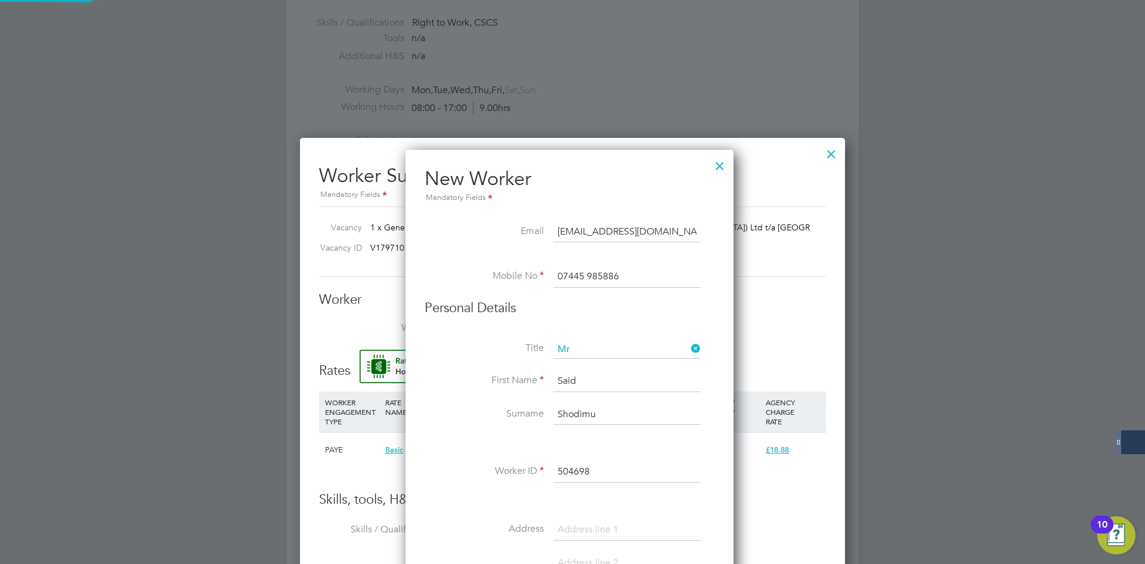
type input "Said Shodimu (504698)"
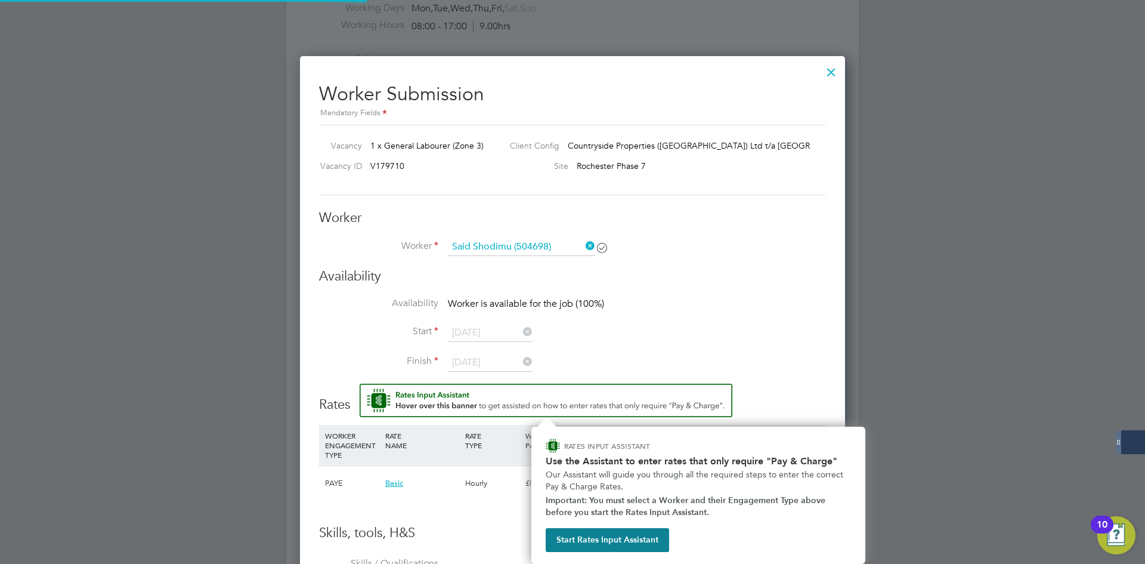
scroll to position [656, 0]
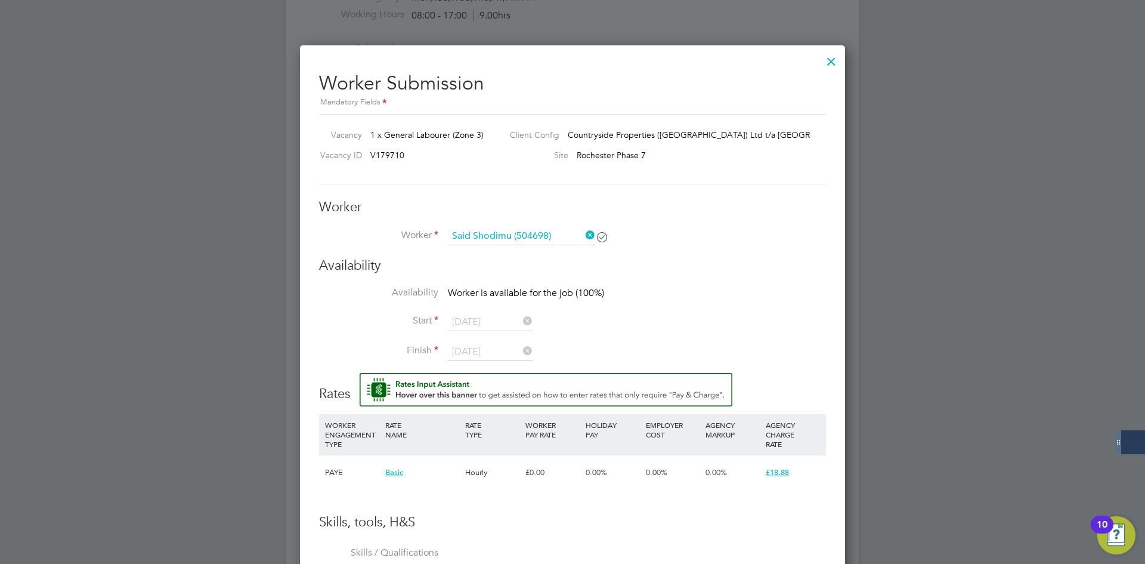
drag, startPoint x: 698, startPoint y: 323, endPoint x: 662, endPoint y: 322, distance: 36.4
click at [699, 323] on li "Start [DATE]" at bounding box center [572, 328] width 507 height 30
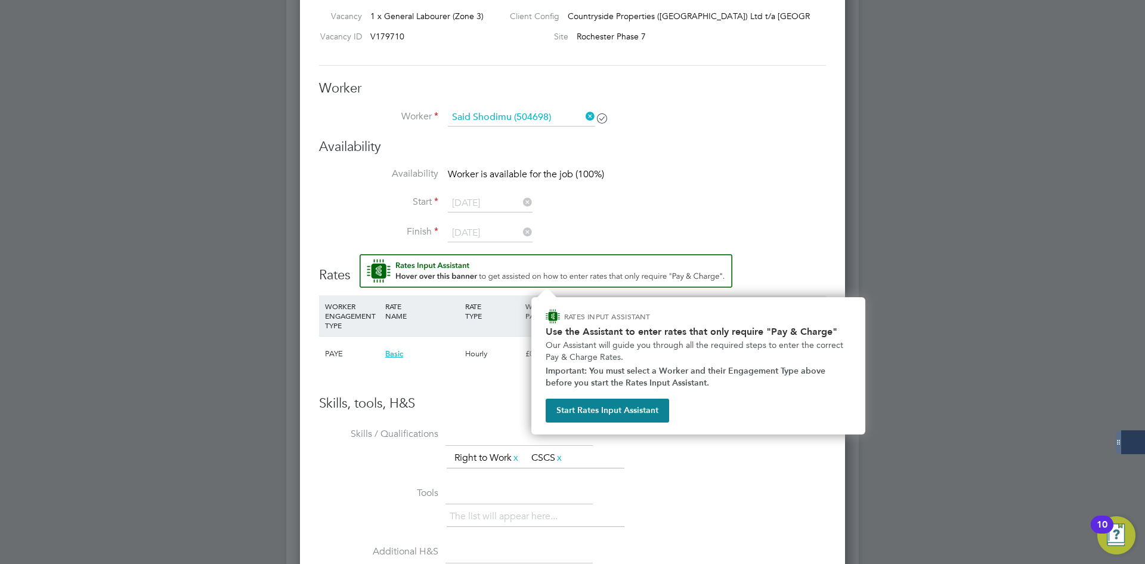
scroll to position [776, 0]
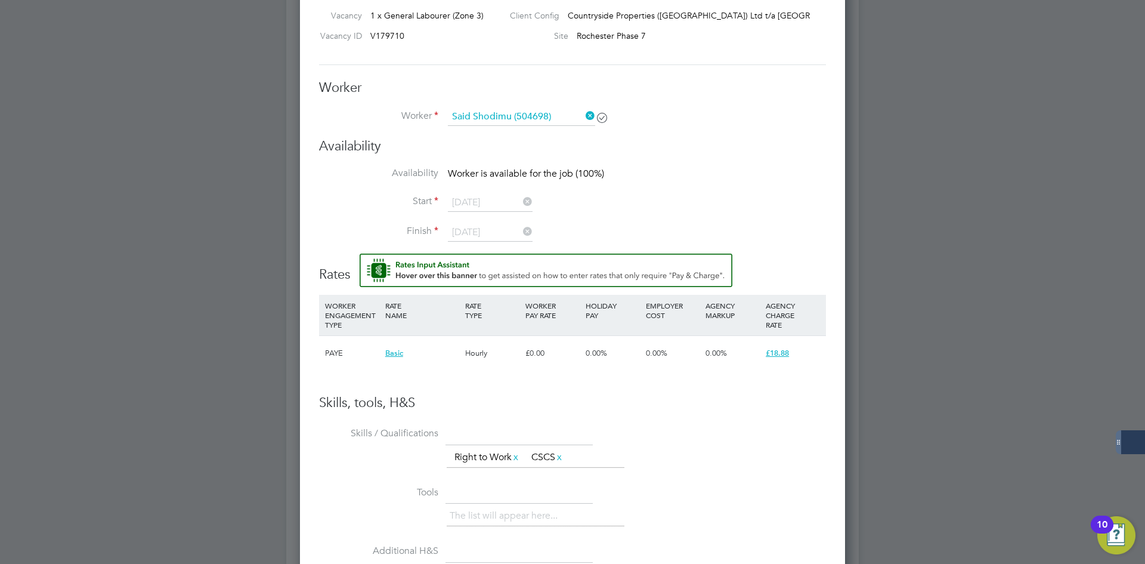
click at [583, 116] on icon at bounding box center [583, 115] width 0 height 17
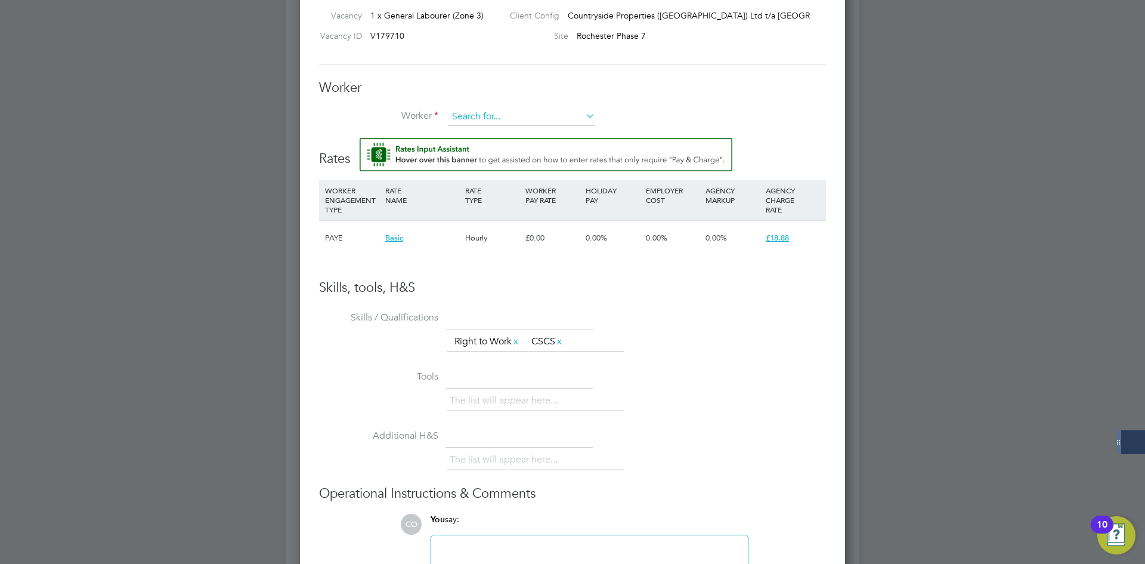
scroll to position [737, 546]
click at [542, 116] on input at bounding box center [521, 117] width 147 height 18
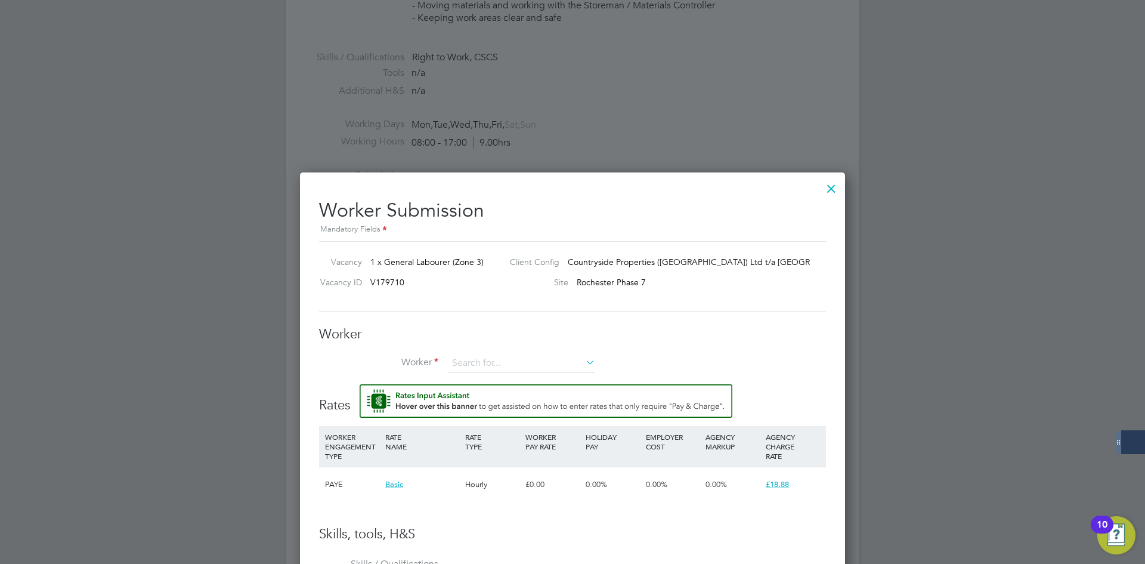
scroll to position [530, 0]
click at [477, 356] on input at bounding box center [521, 363] width 147 height 18
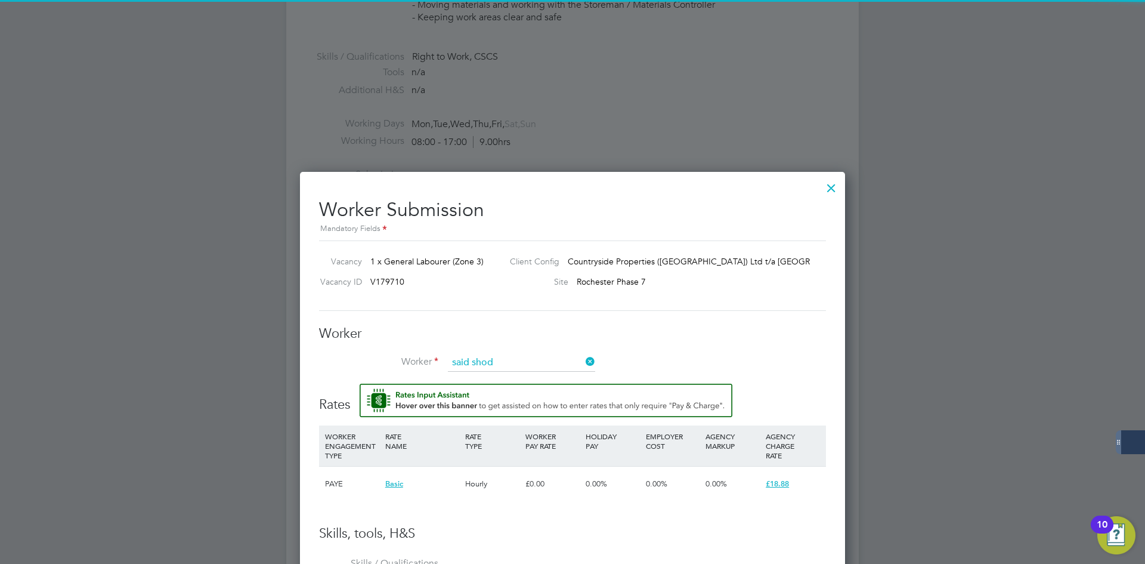
click at [489, 381] on b "Shod" at bounding box center [482, 380] width 20 height 10
type input "Said Shodimu (504698)"
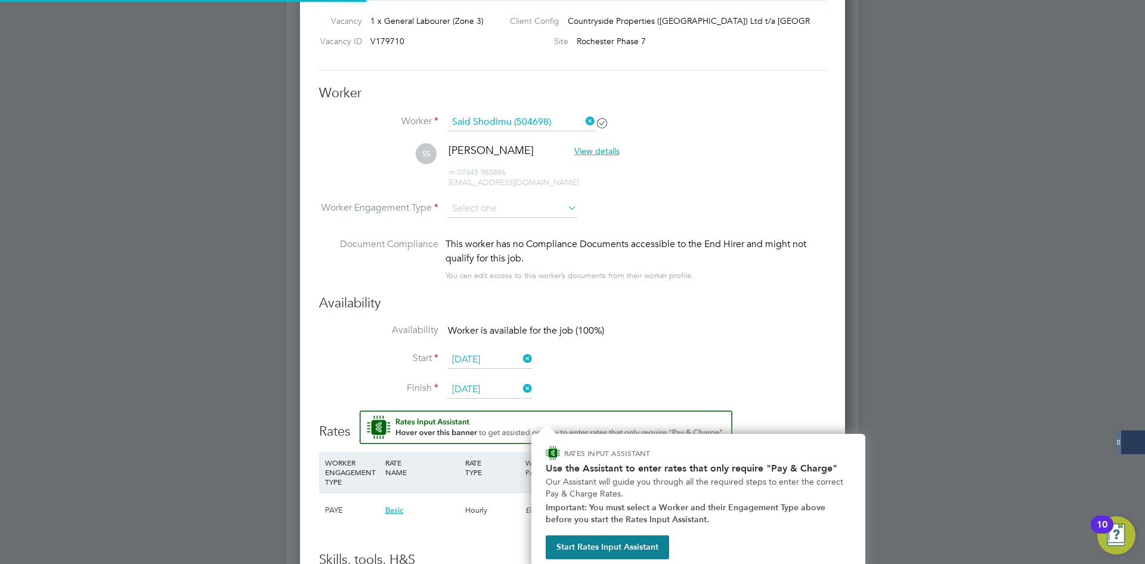
scroll to position [1004, 546]
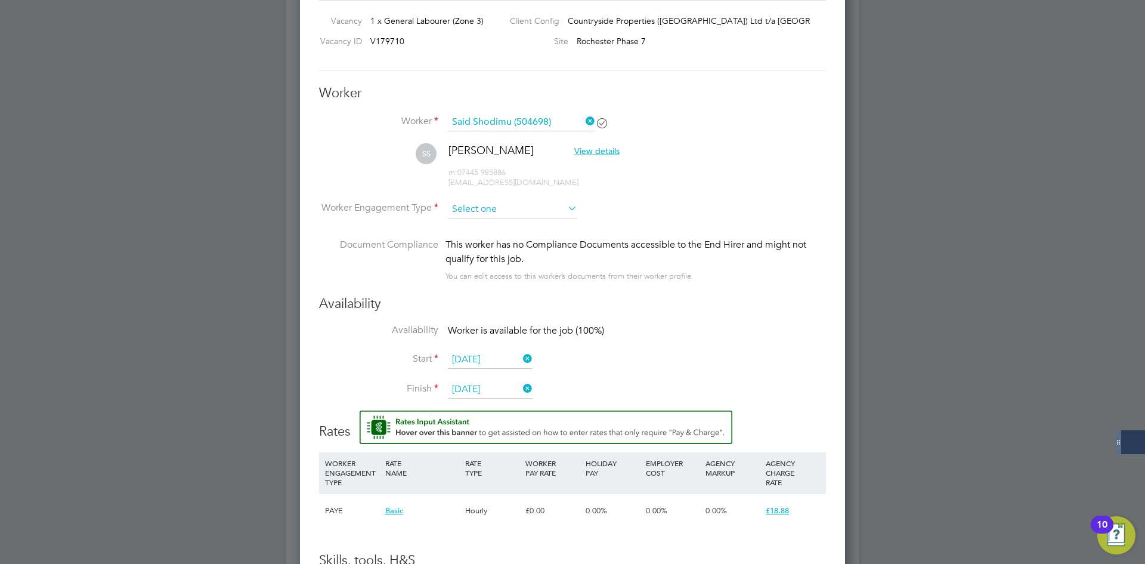
click at [496, 210] on input at bounding box center [512, 209] width 129 height 18
click at [489, 224] on li "Contract" at bounding box center [512, 226] width 131 height 16
type input "Contract"
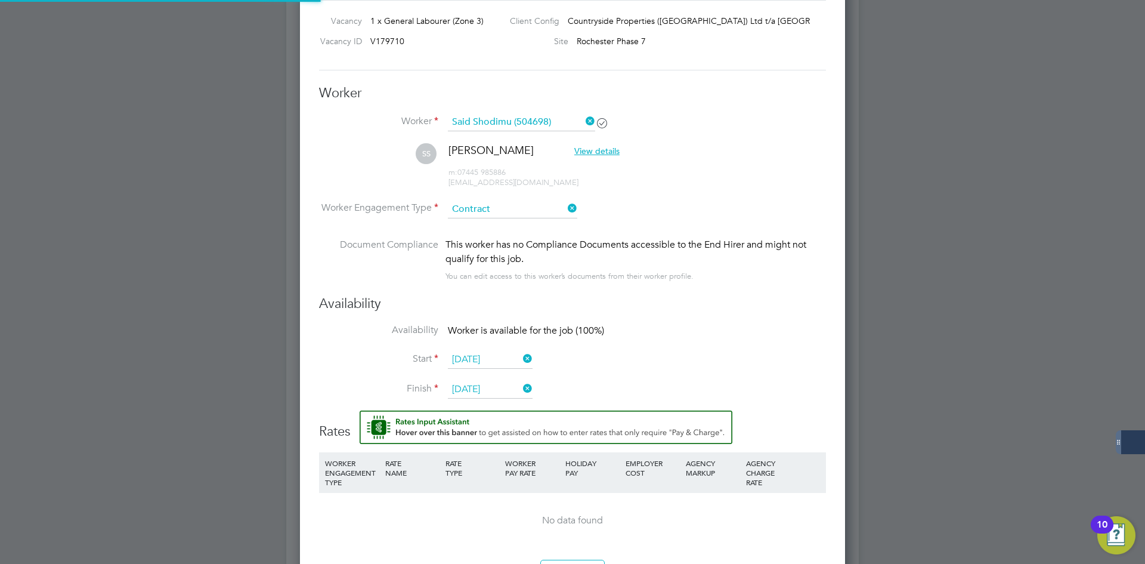
scroll to position [6, 6]
click at [486, 208] on input at bounding box center [512, 209] width 129 height 18
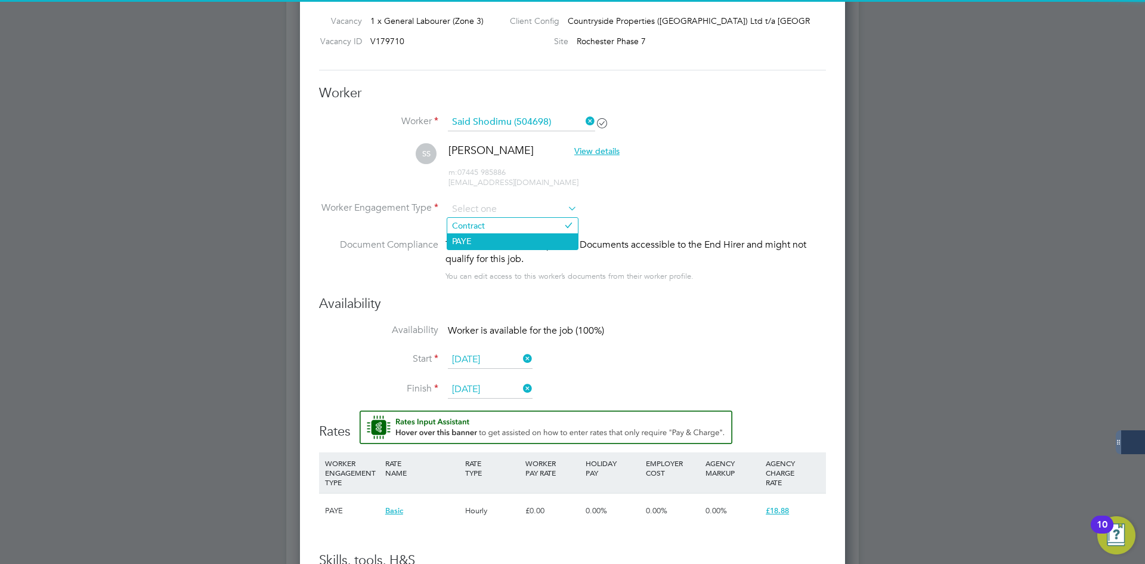
click at [480, 236] on li "PAYE" at bounding box center [512, 241] width 131 height 16
type input "PAYE"
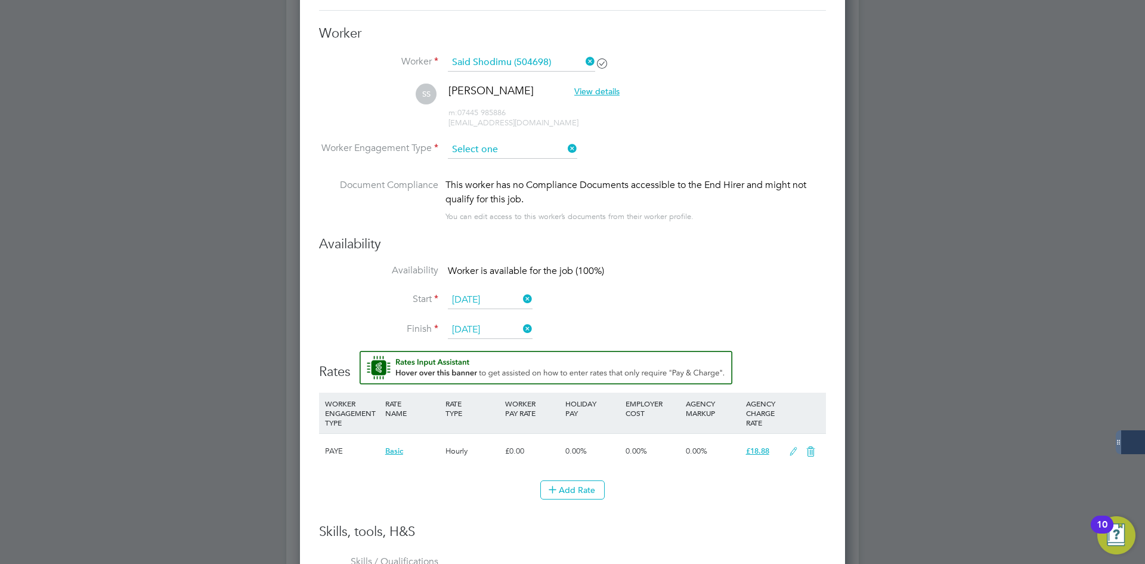
click at [485, 148] on input at bounding box center [512, 150] width 129 height 18
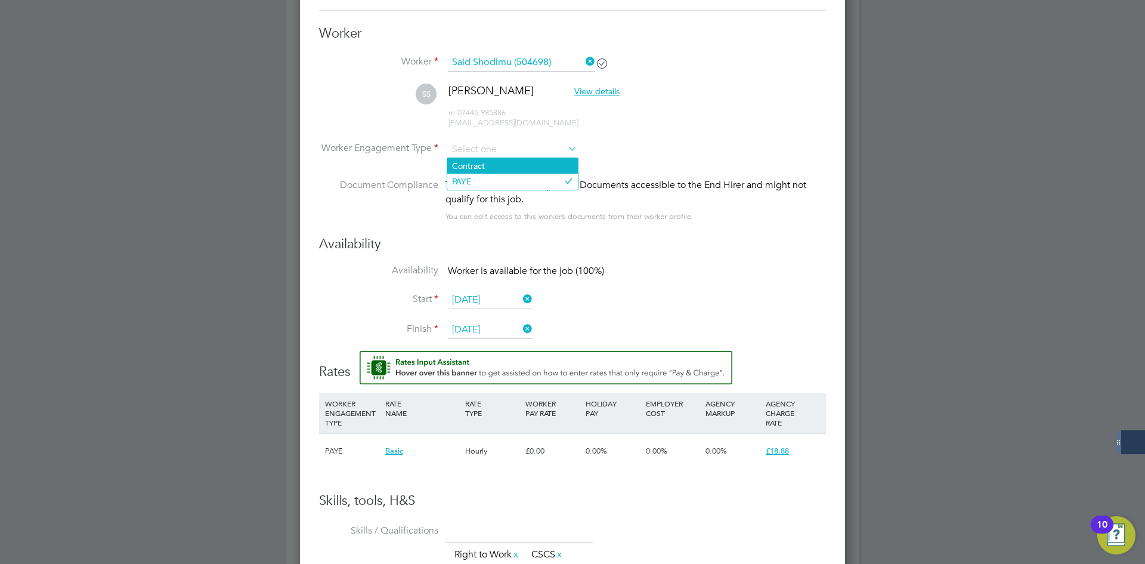
click at [486, 166] on li "Contract" at bounding box center [512, 166] width 131 height 16
type input "Contract"
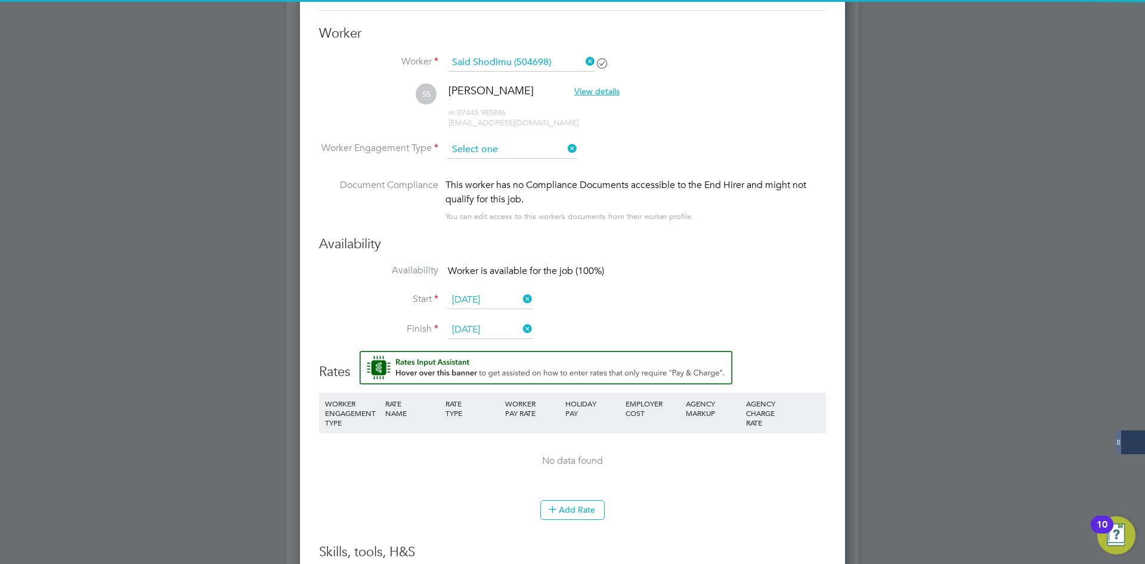
click at [487, 152] on input at bounding box center [512, 150] width 129 height 18
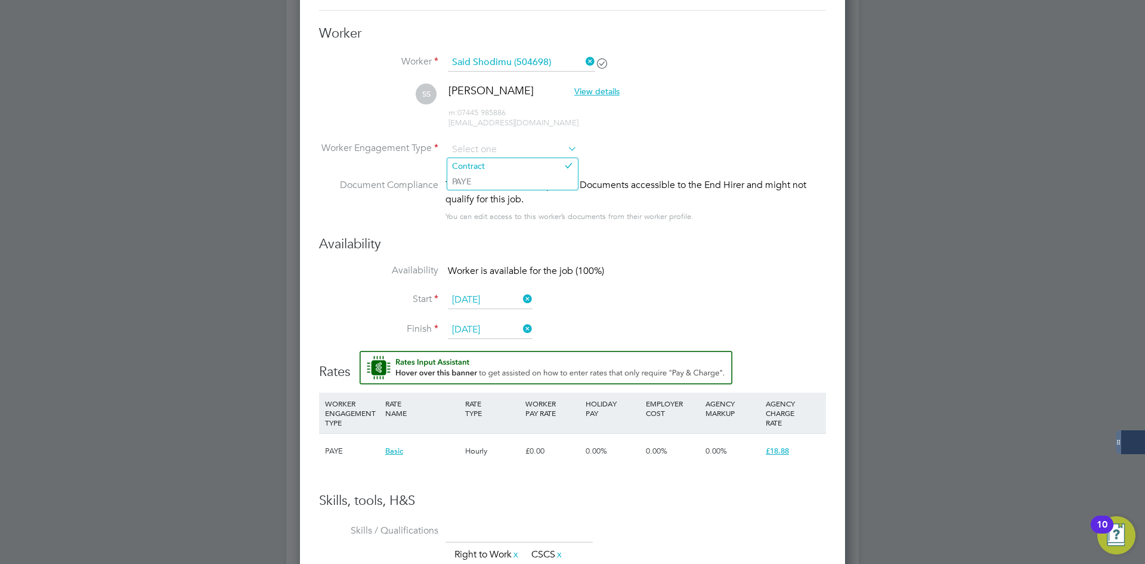
click at [669, 144] on li "Worker Engagement Type" at bounding box center [572, 159] width 507 height 37
click at [530, 153] on input at bounding box center [512, 150] width 129 height 18
click at [512, 166] on li "Contract" at bounding box center [512, 166] width 131 height 16
type input "Contract"
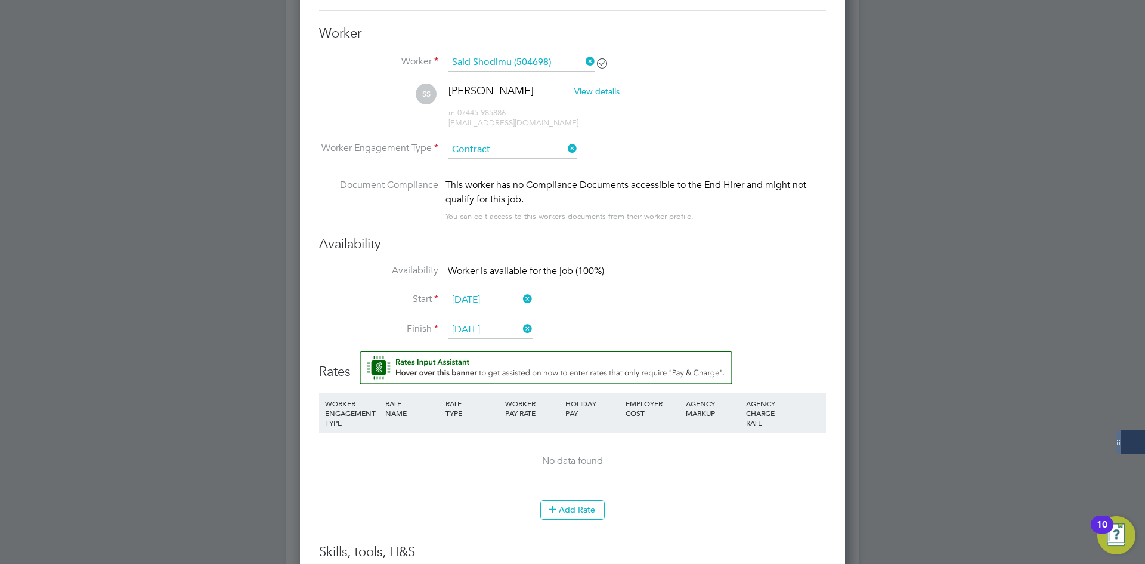
click at [566, 146] on icon at bounding box center [566, 148] width 0 height 17
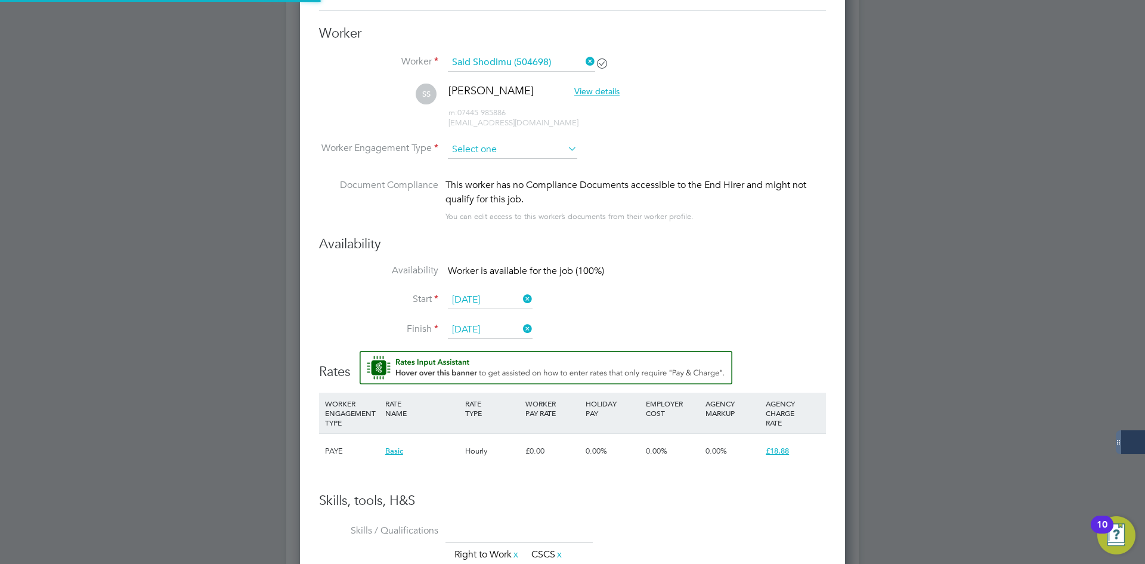
drag, startPoint x: 534, startPoint y: 148, endPoint x: 533, endPoint y: 155, distance: 7.2
click at [535, 148] on input at bounding box center [512, 150] width 129 height 18
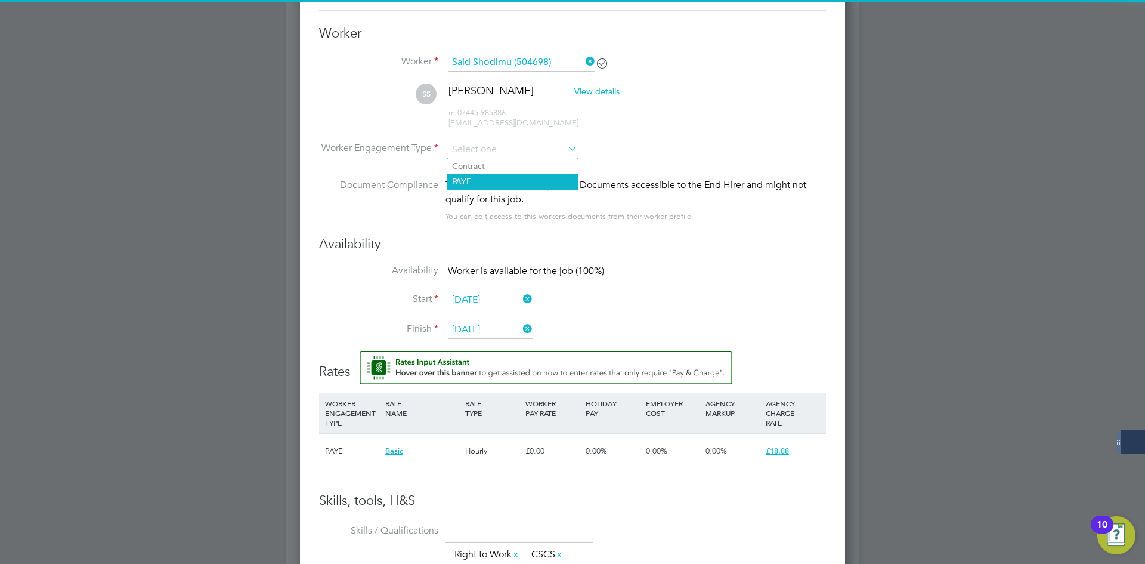
click at [514, 185] on li "PAYE" at bounding box center [512, 182] width 131 height 16
type input "PAYE"
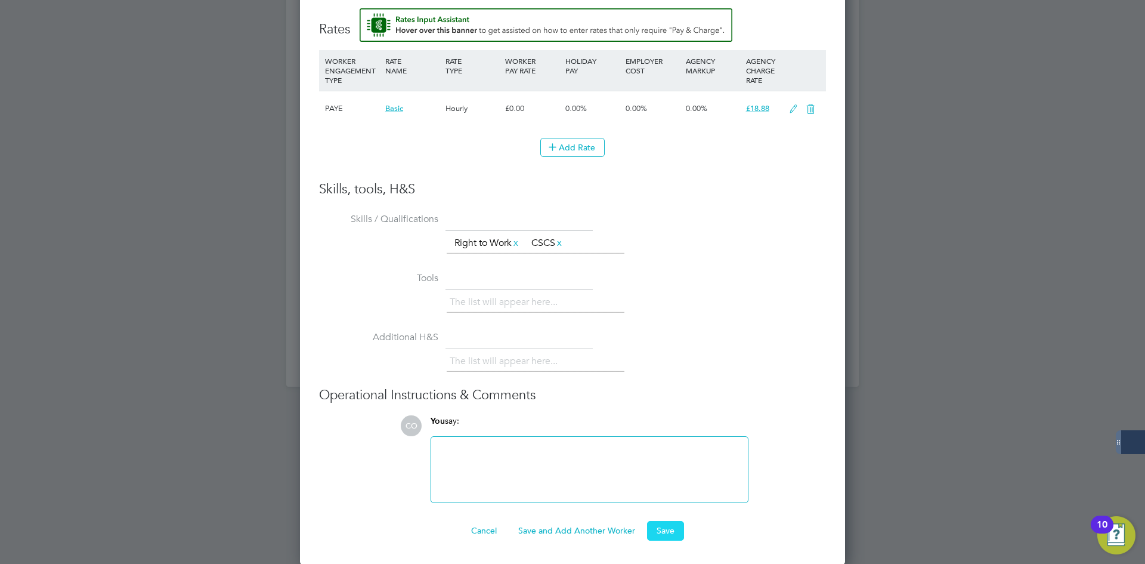
click at [669, 533] on button "Save" at bounding box center [665, 530] width 37 height 19
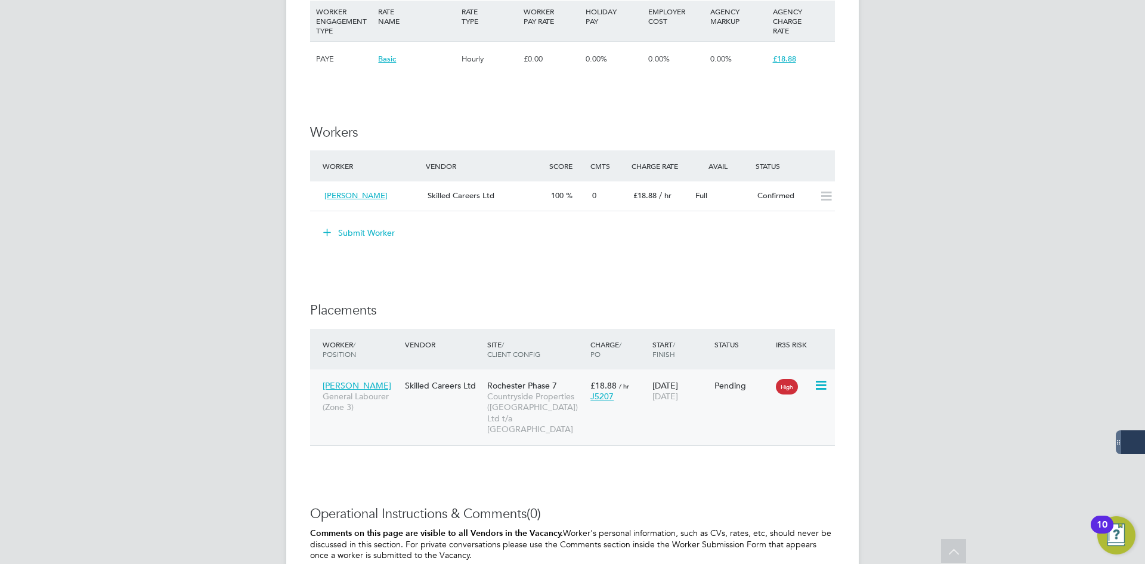
click at [820, 385] on icon at bounding box center [820, 385] width 12 height 14
click at [769, 457] on li "Start" at bounding box center [784, 458] width 85 height 17
type input "[PERSON_NAME]"
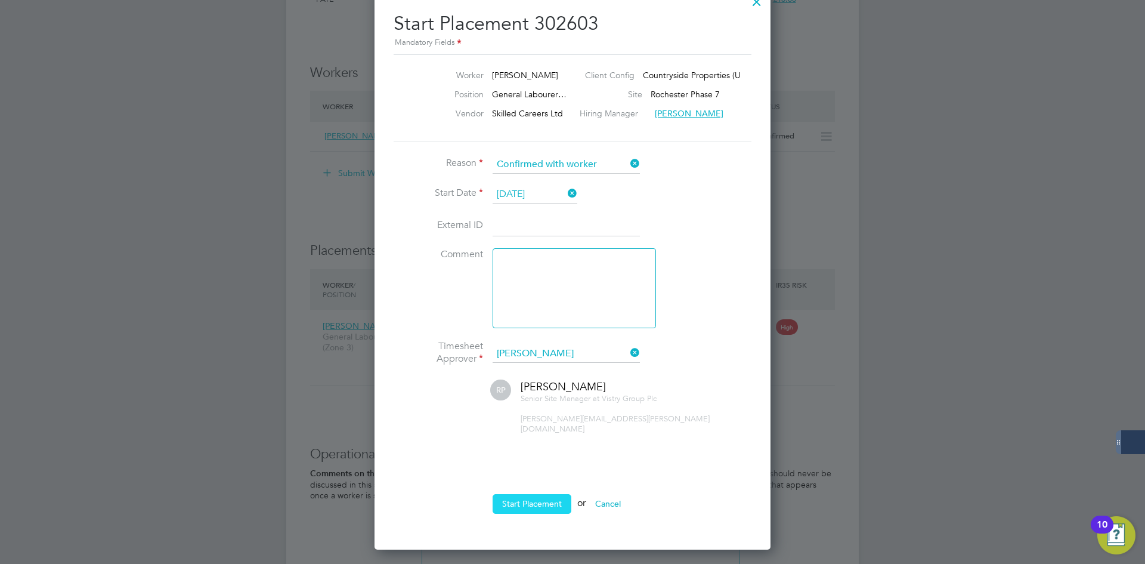
click at [532, 495] on button "Start Placement" at bounding box center [532, 503] width 79 height 19
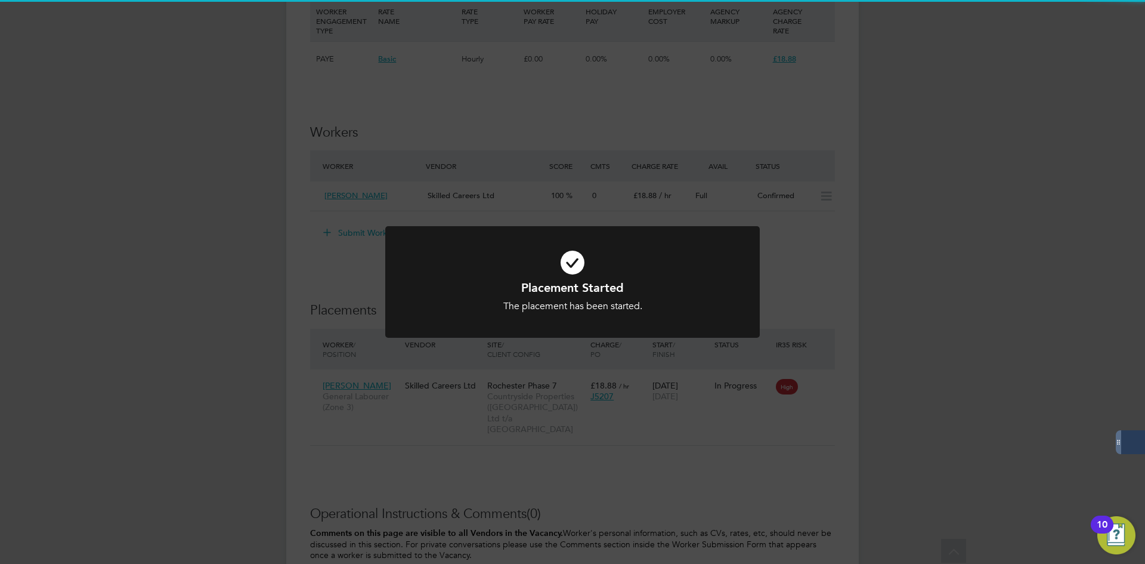
click at [546, 399] on div "Placement Started The placement has been started. Cancel Okay" at bounding box center [572, 282] width 1145 height 564
